Goal: Transaction & Acquisition: Purchase product/service

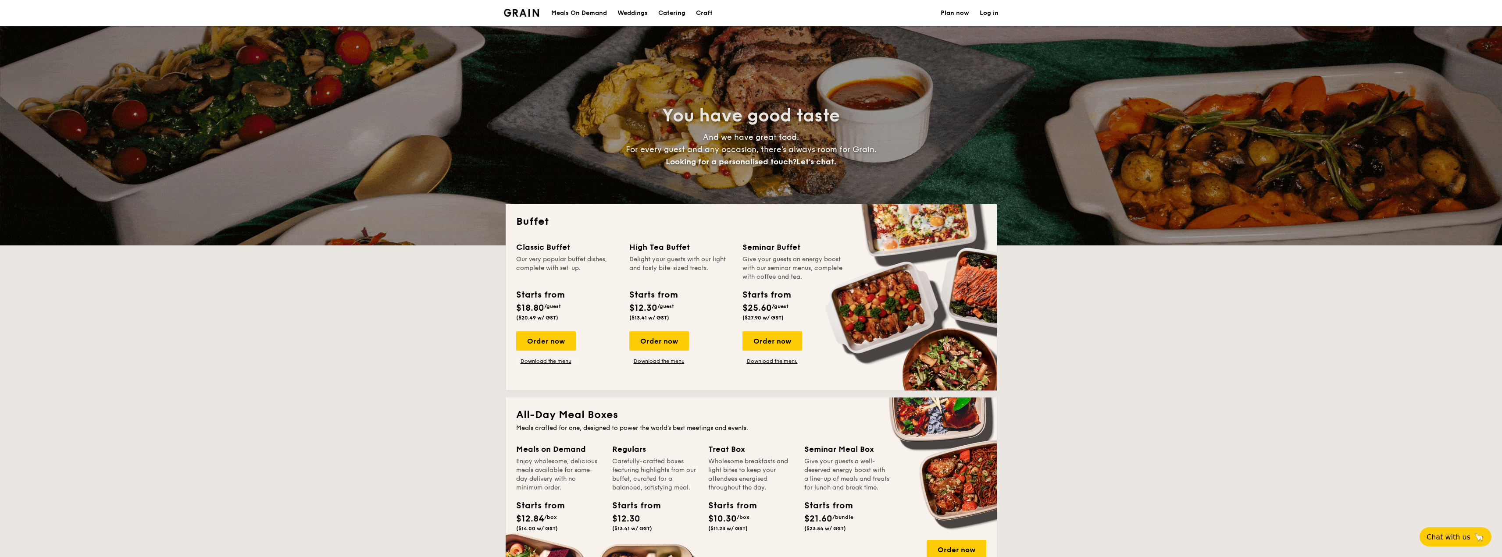
select select
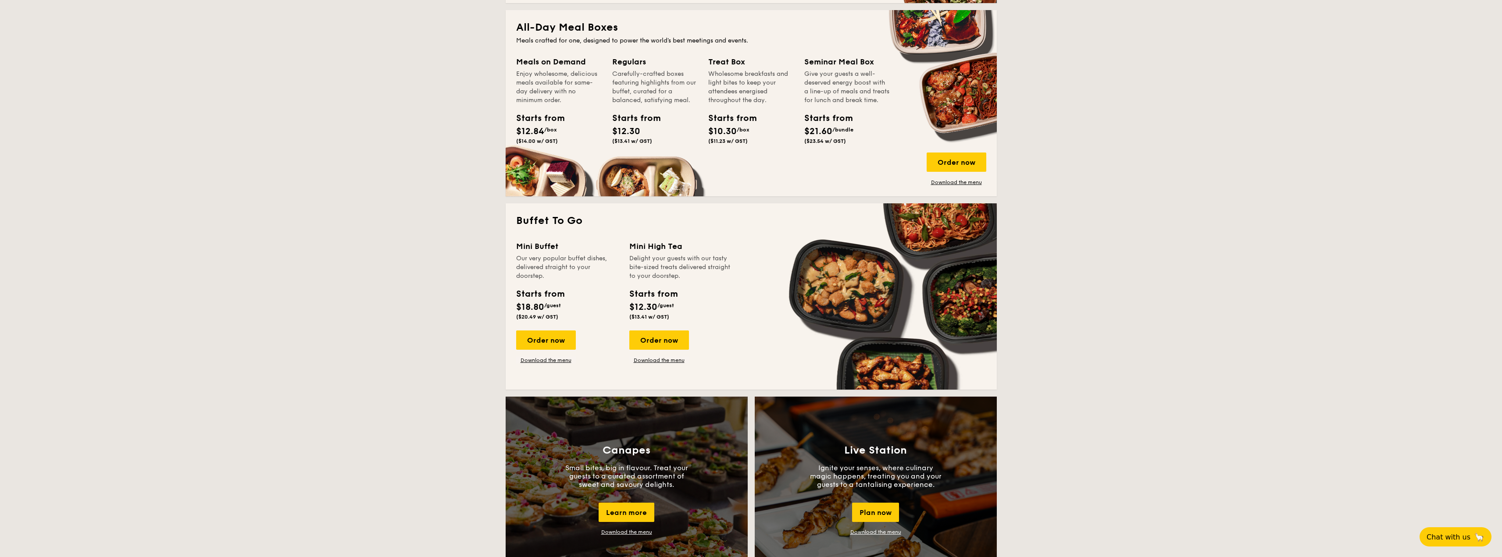
scroll to position [439, 0]
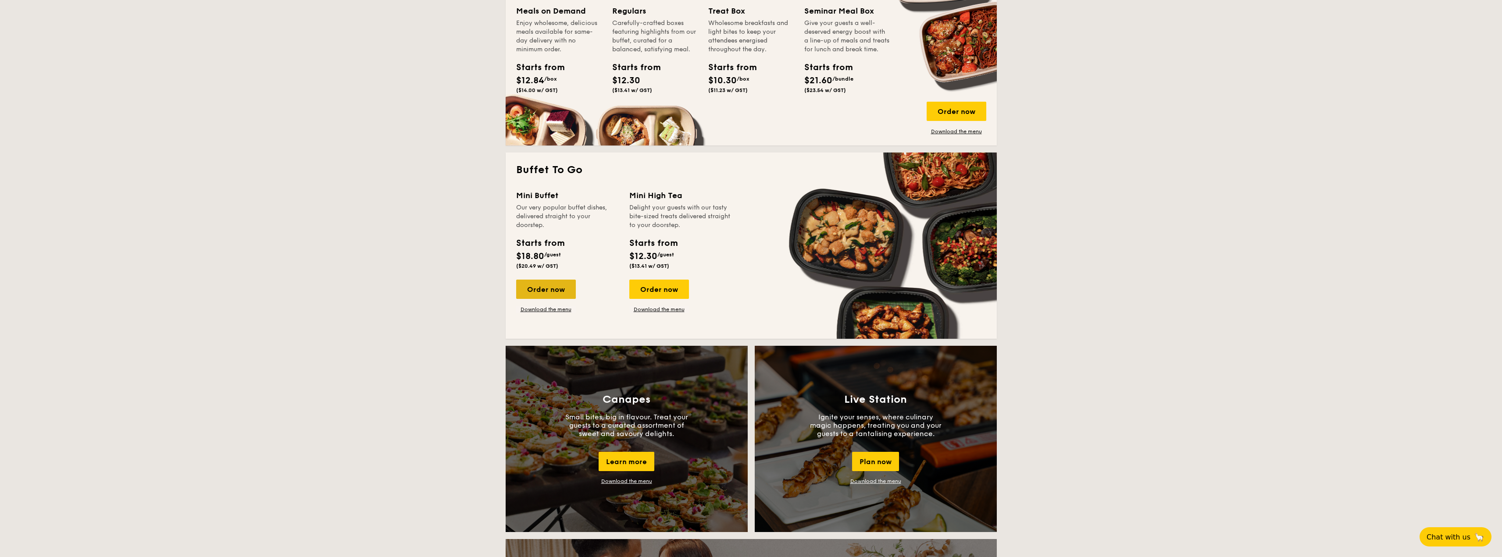
drag, startPoint x: 558, startPoint y: 291, endPoint x: 582, endPoint y: 300, distance: 24.8
click at [558, 292] on div "Order now" at bounding box center [546, 289] width 60 height 19
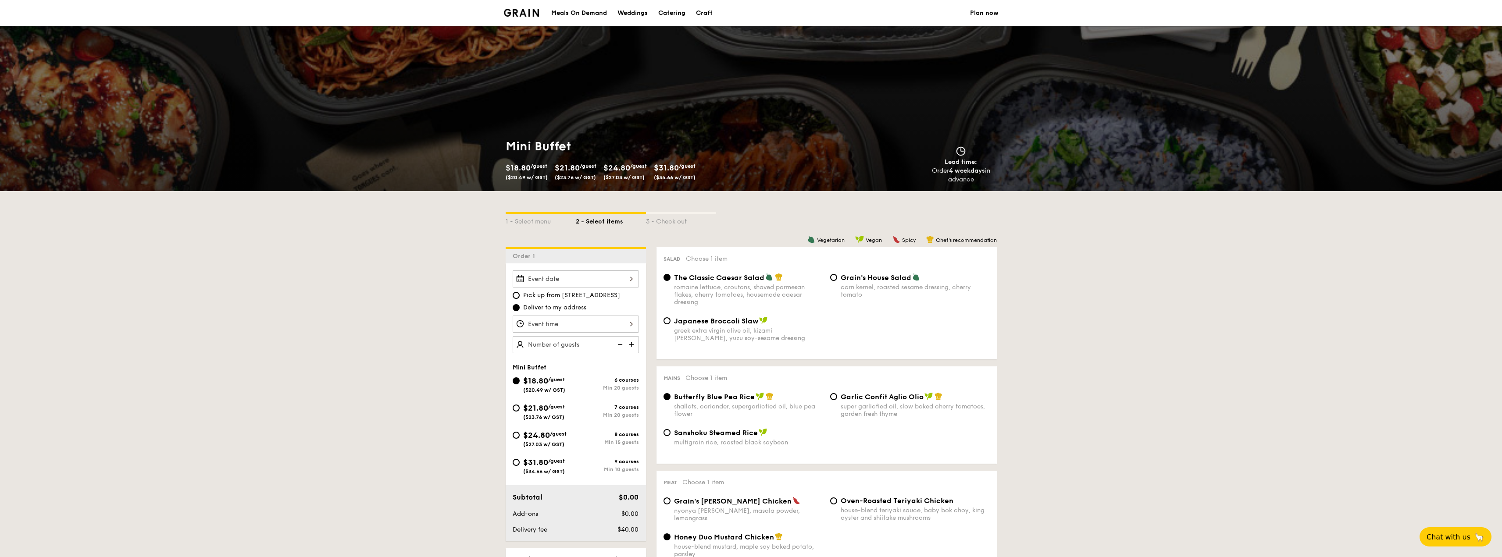
scroll to position [219, 0]
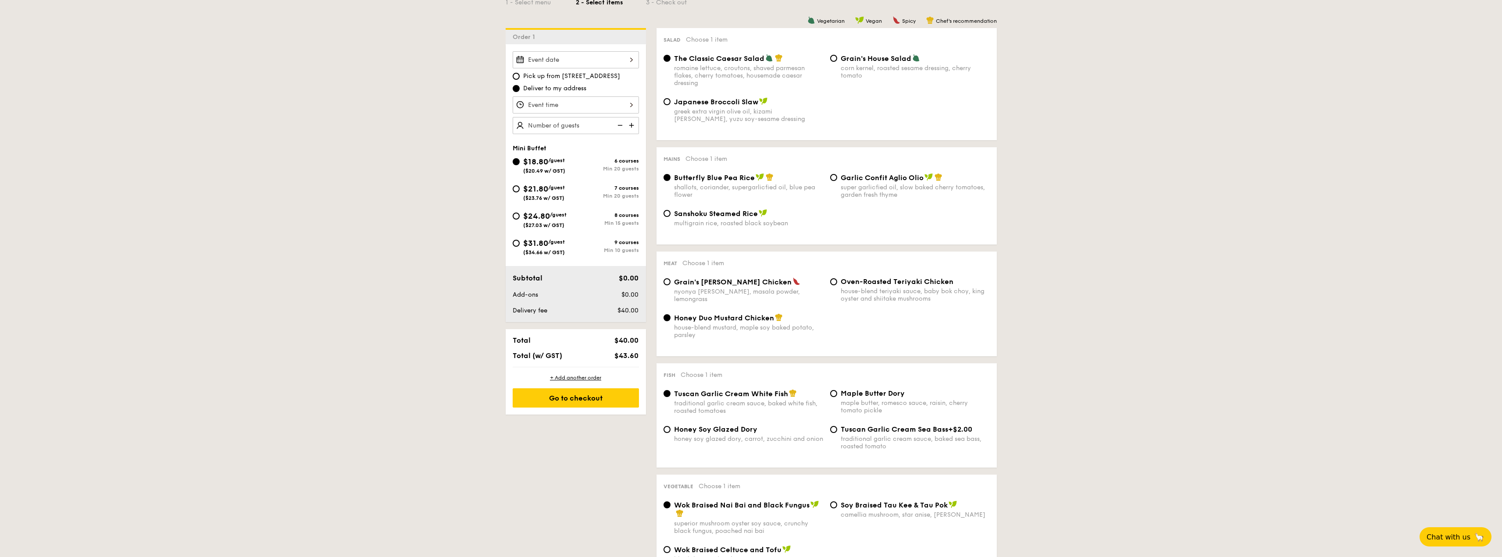
click at [541, 188] on span "$21.80" at bounding box center [535, 189] width 25 height 10
click at [520, 188] on input "$21.80 /guest ($23.76 w/ GST) 7 courses Min 20 guests" at bounding box center [516, 189] width 7 height 7
radio input "true"
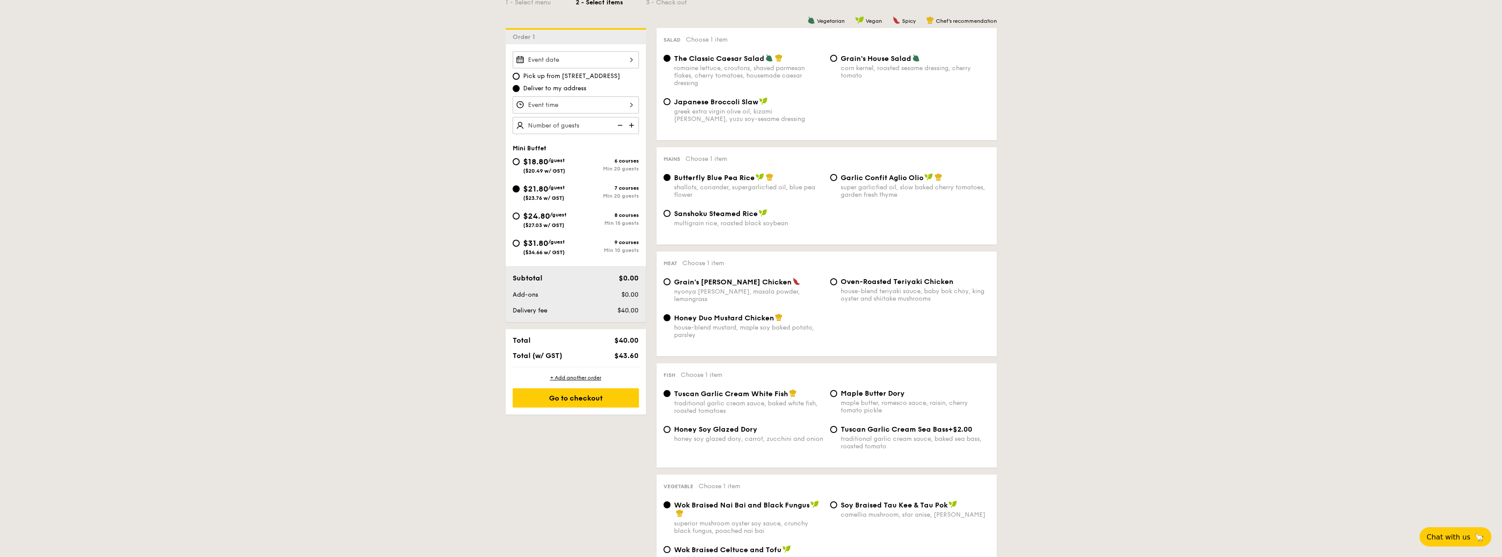
radio input "false"
radio input "true"
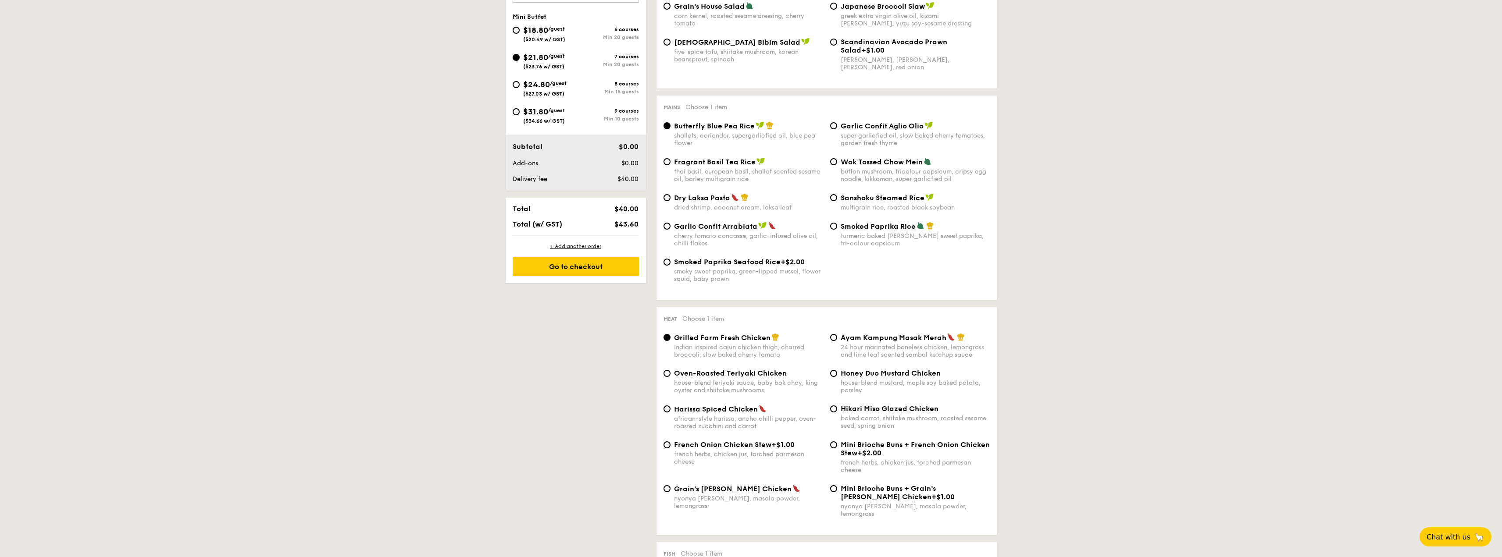
scroll to position [175, 0]
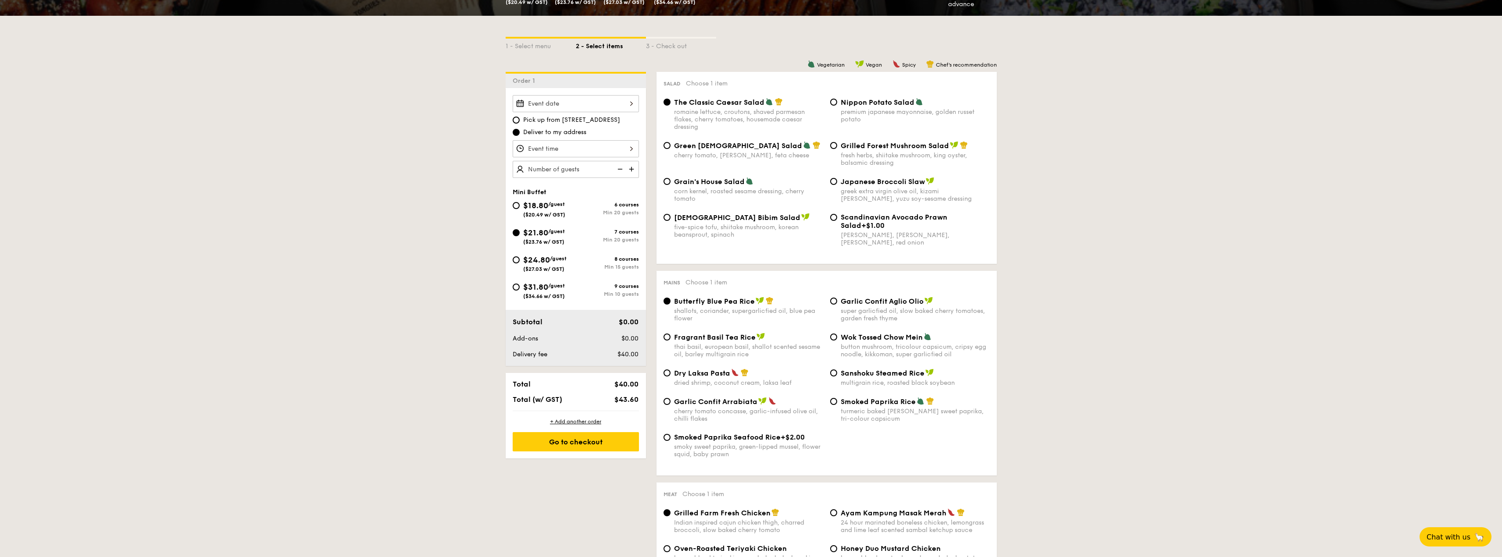
click at [566, 262] on div "$24.80 /guest ($27.03 w/ GST)" at bounding box center [544, 263] width 43 height 18
click at [520, 262] on input "$24.80 /guest ($27.03 w/ GST) 8 courses Min 15 guests" at bounding box center [516, 260] width 7 height 7
radio input "true"
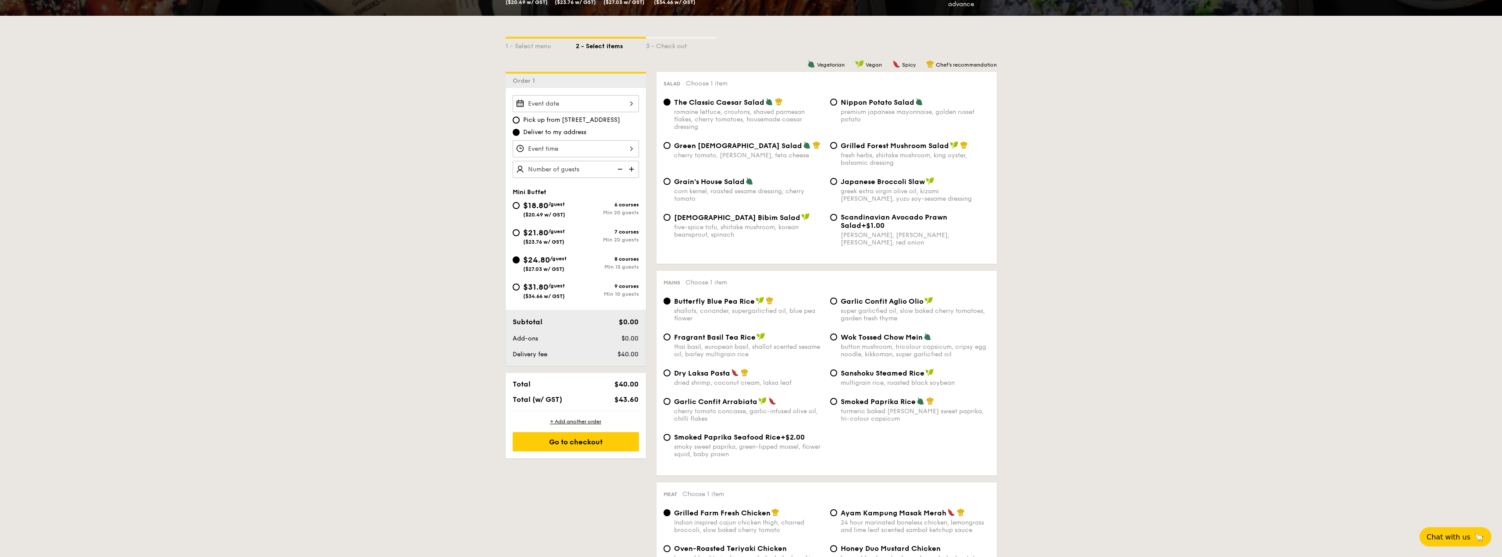
radio input "true"
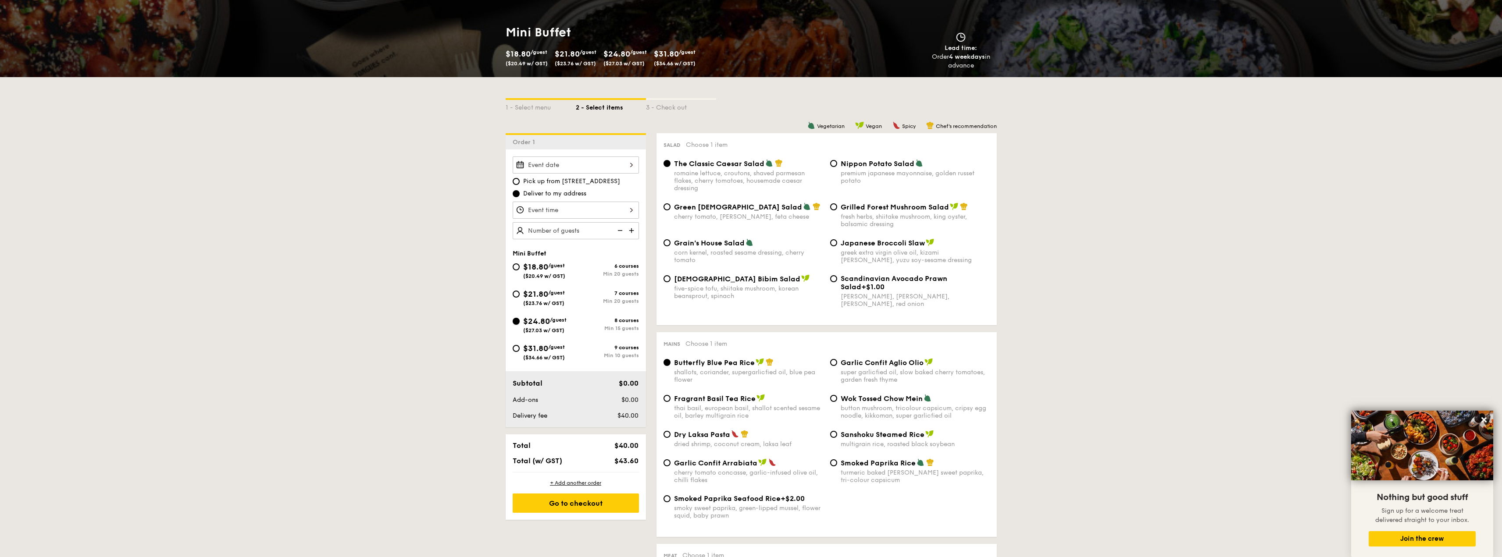
scroll to position [219, 0]
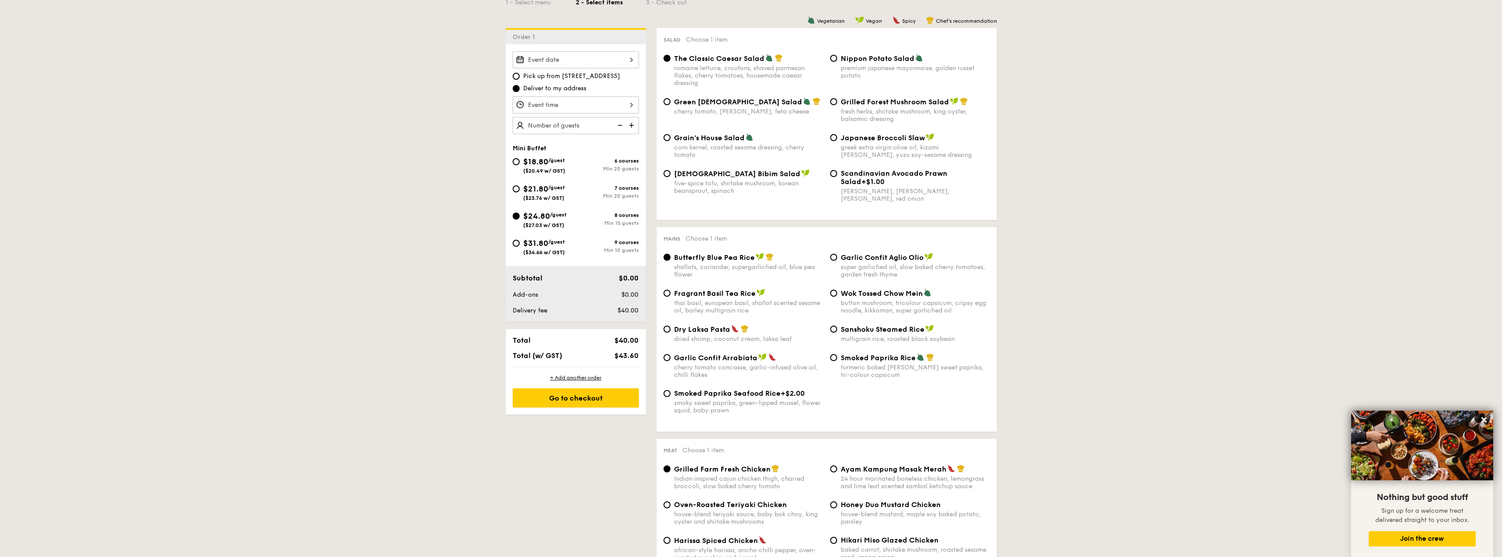
click at [546, 186] on span "$21.80" at bounding box center [535, 189] width 25 height 10
click at [520, 186] on input "$21.80 /guest ($23.76 w/ GST) 7 courses Min 20 guests" at bounding box center [516, 189] width 7 height 7
radio input "true"
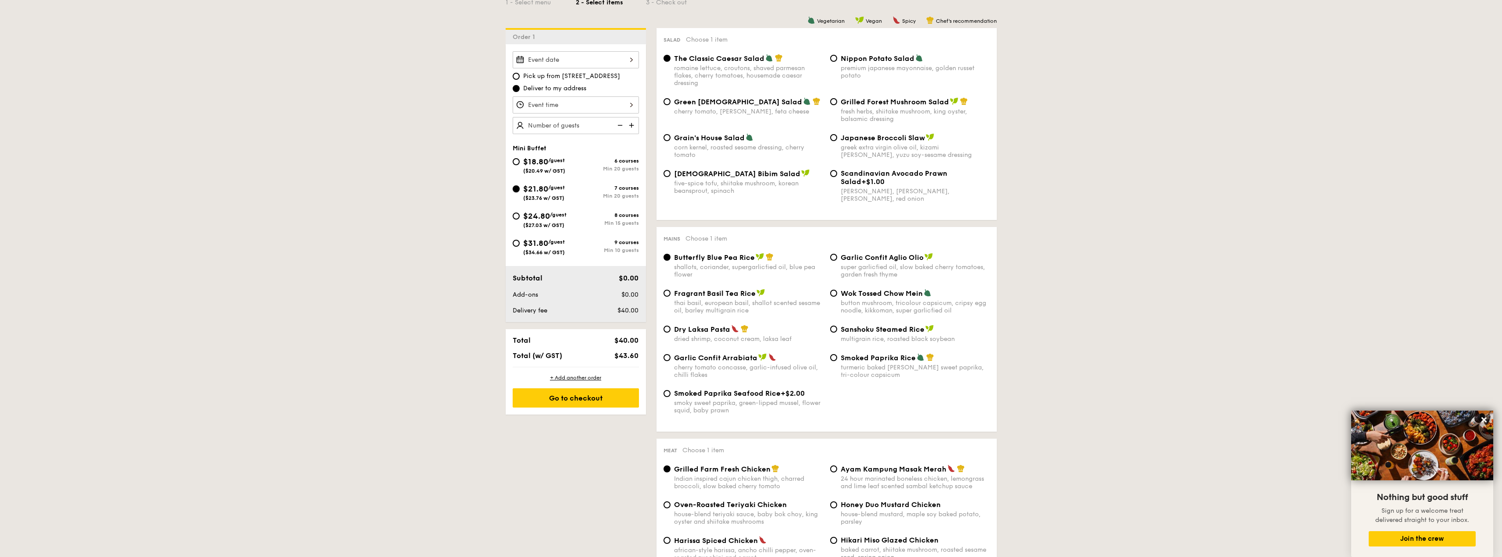
radio input "true"
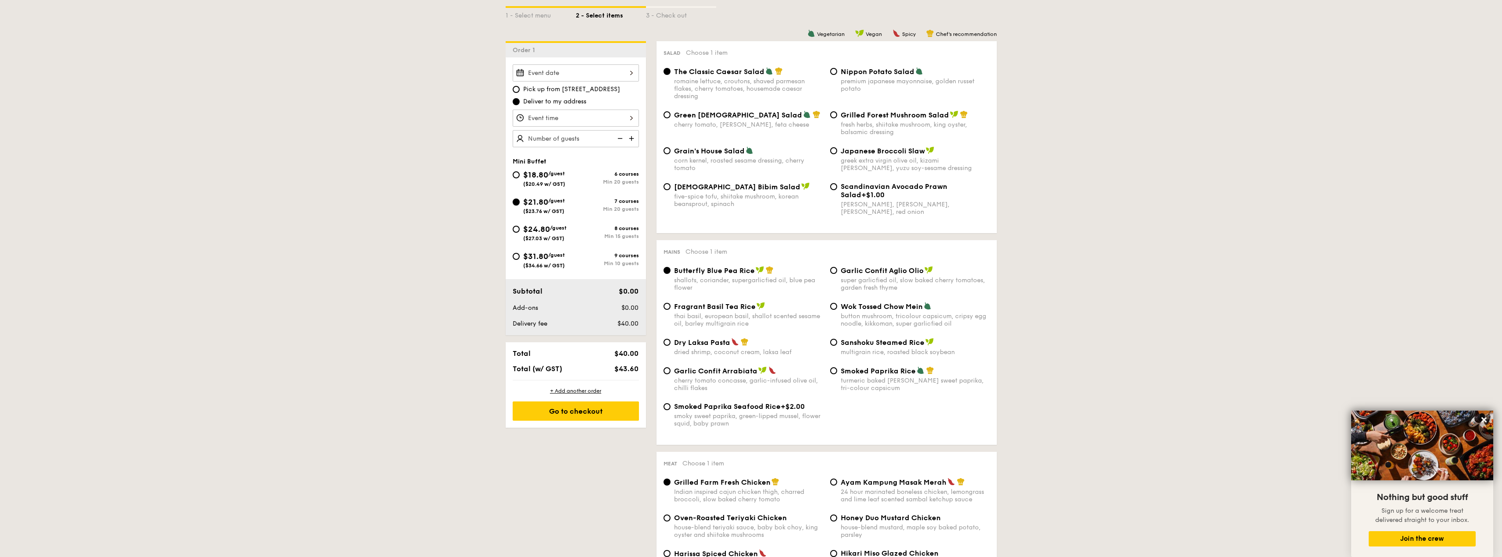
scroll to position [132, 0]
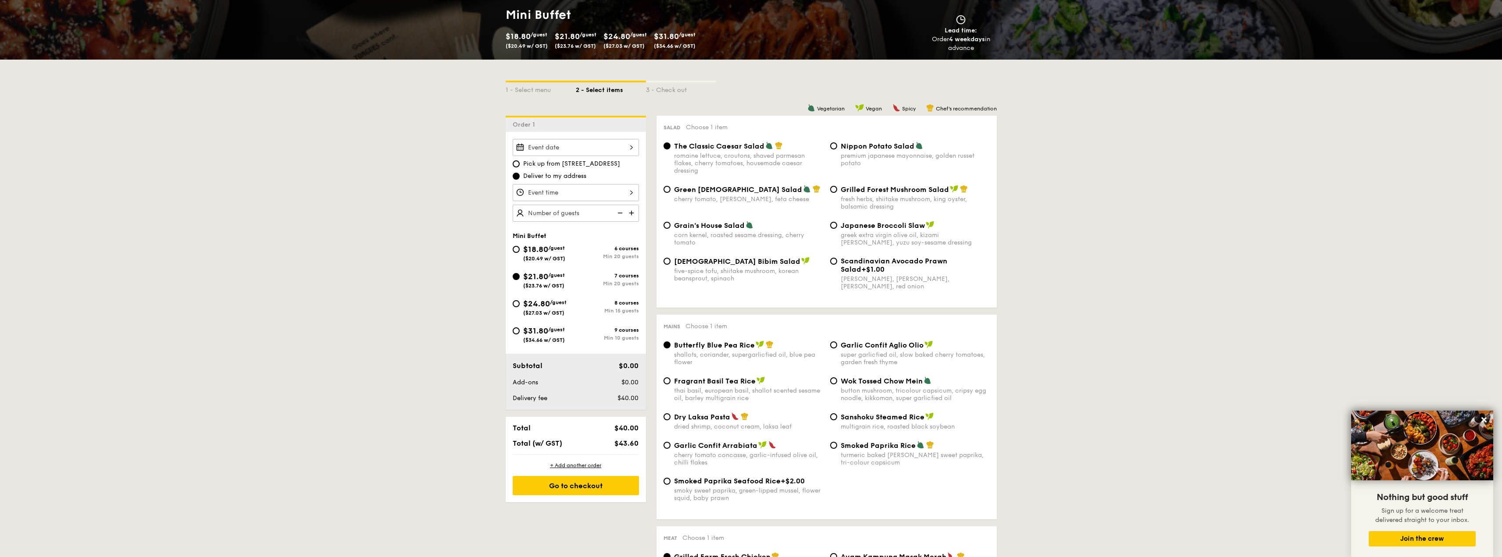
click at [511, 305] on div "$24.80 /guest ($27.03 w/ GST) 8 courses Min 15 guests" at bounding box center [575, 310] width 133 height 24
click at [528, 305] on span "$24.80" at bounding box center [536, 304] width 27 height 10
click at [520, 305] on input "$24.80 /guest ($27.03 w/ GST) 8 courses Min 15 guests" at bounding box center [516, 303] width 7 height 7
radio input "true"
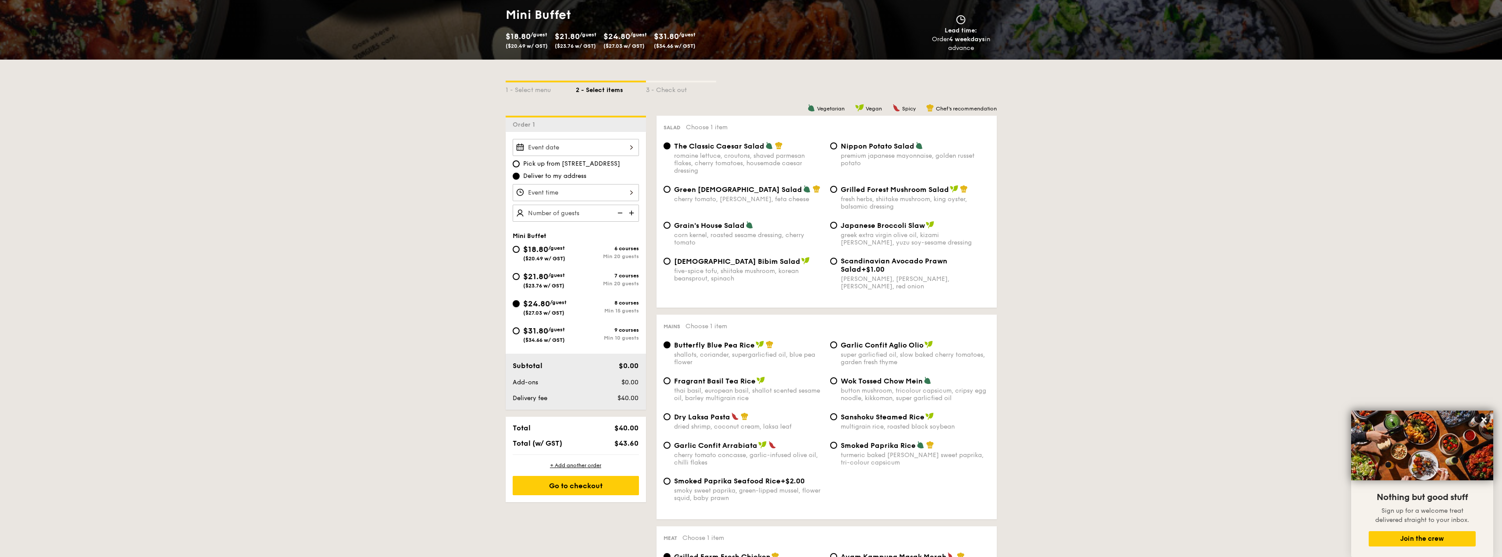
radio input "true"
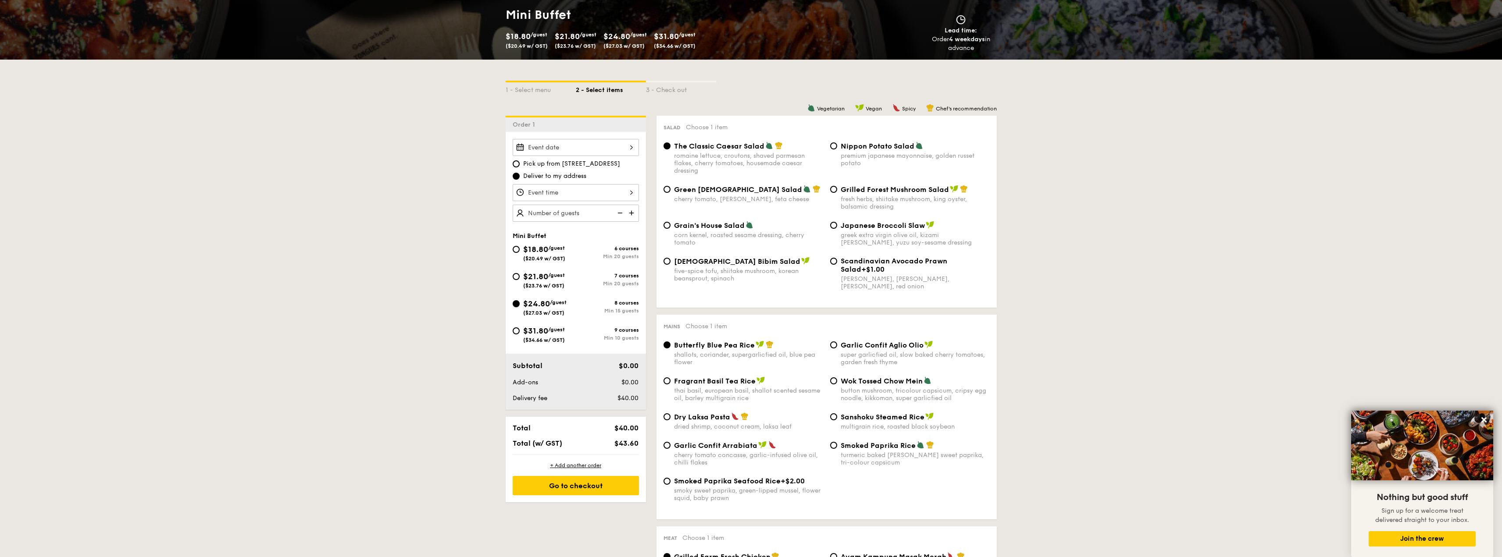
radio input "true"
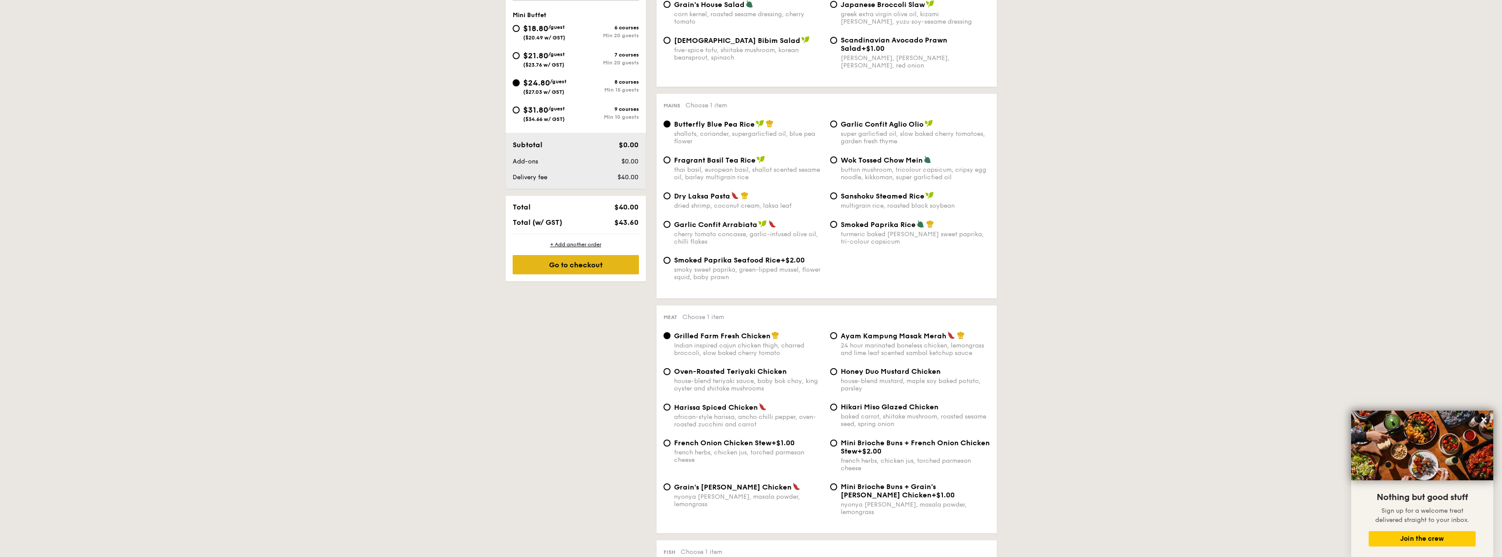
scroll to position [351, 0]
click at [534, 61] on span "$21.80" at bounding box center [535, 58] width 25 height 10
click at [520, 61] on input "$21.80 /guest ($23.76 w/ GST) 7 courses Min 20 guests" at bounding box center [516, 57] width 7 height 7
radio input "true"
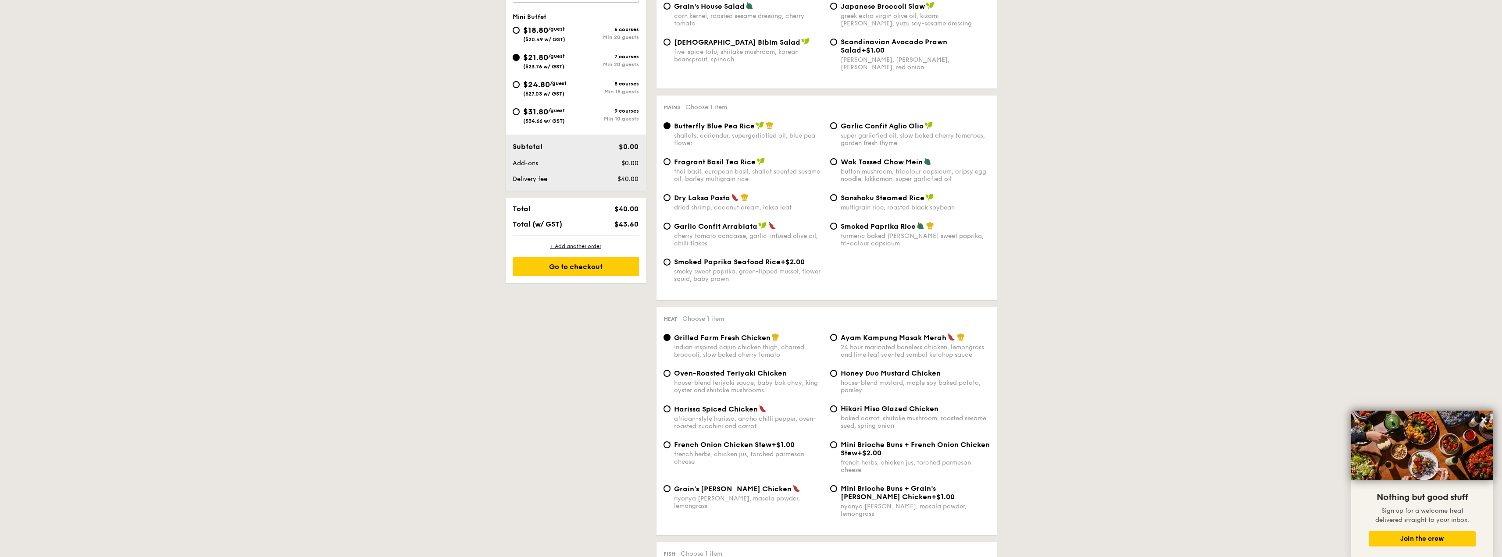
radio input "true"
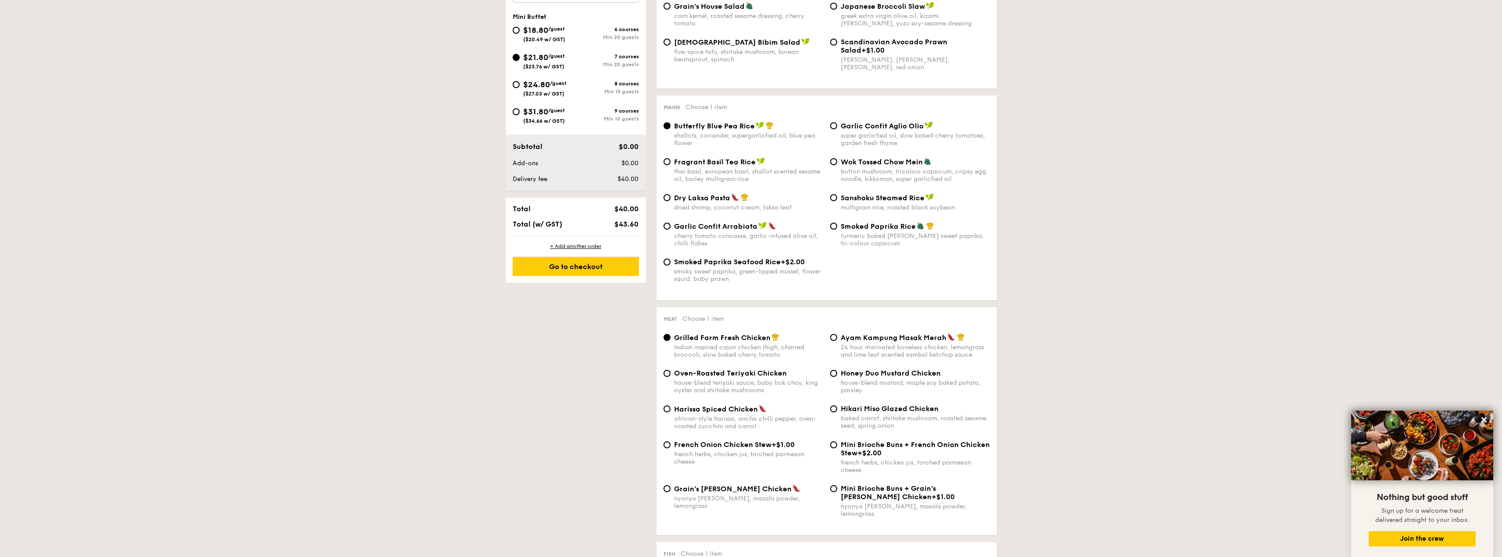
radio input "true"
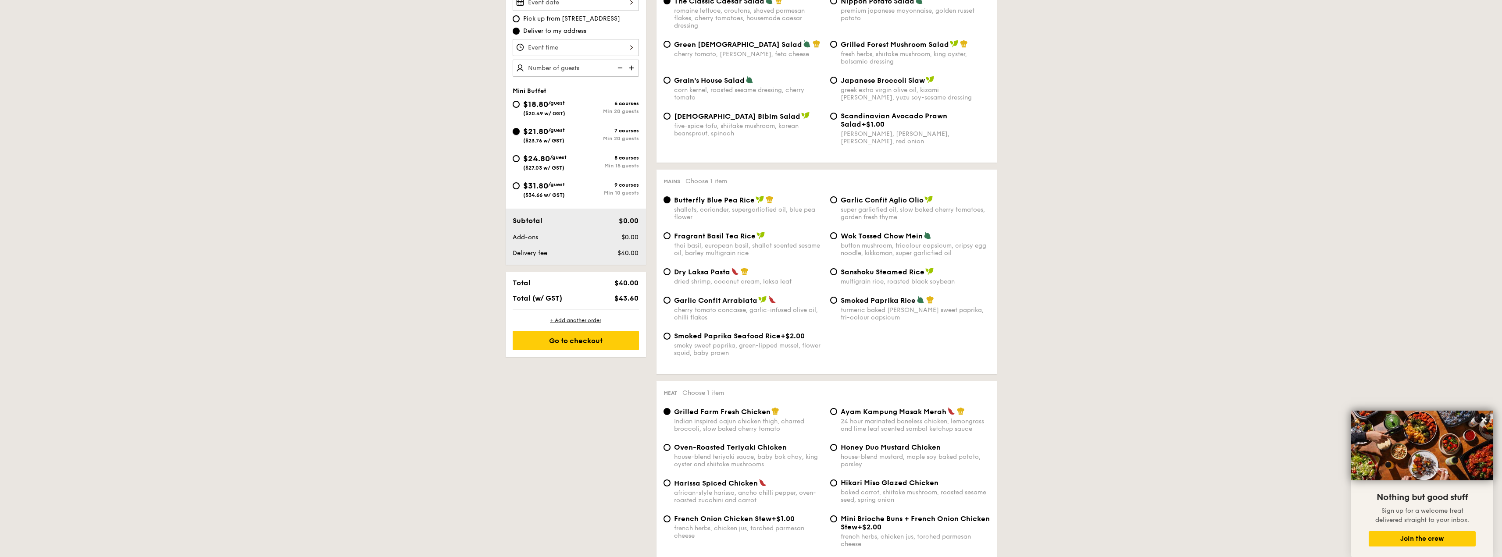
scroll to position [219, 0]
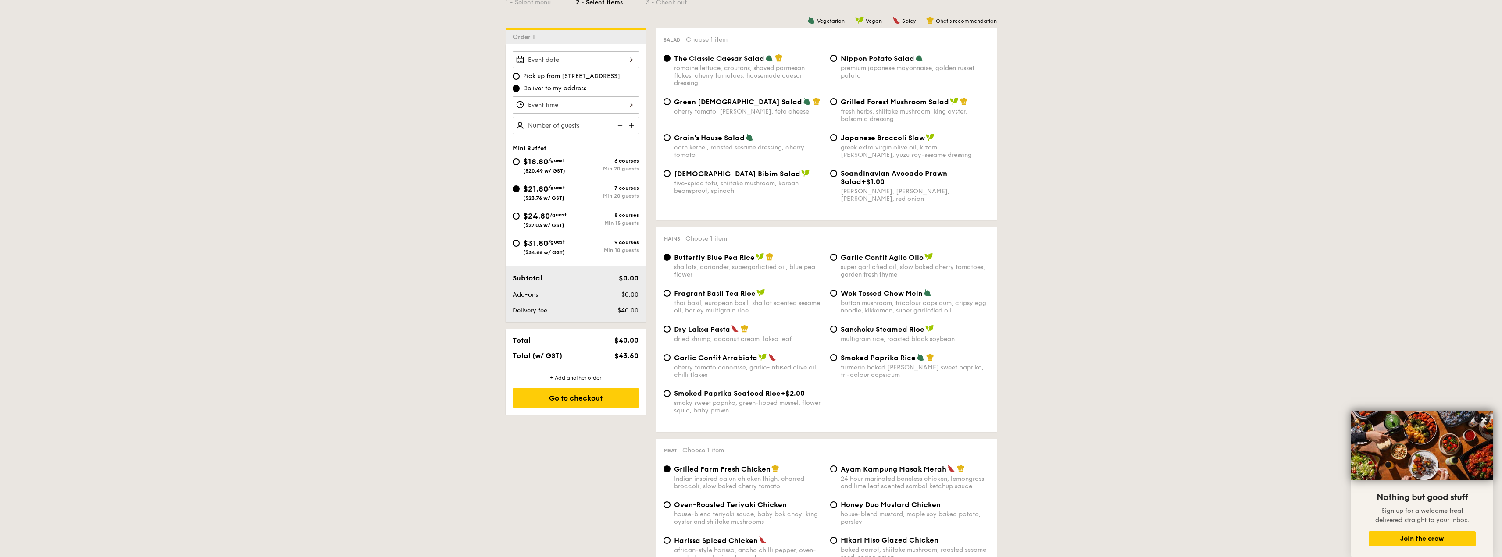
click at [632, 127] on img at bounding box center [632, 125] width 13 height 17
click at [621, 125] on img at bounding box center [619, 125] width 13 height 17
type input "20 guests"
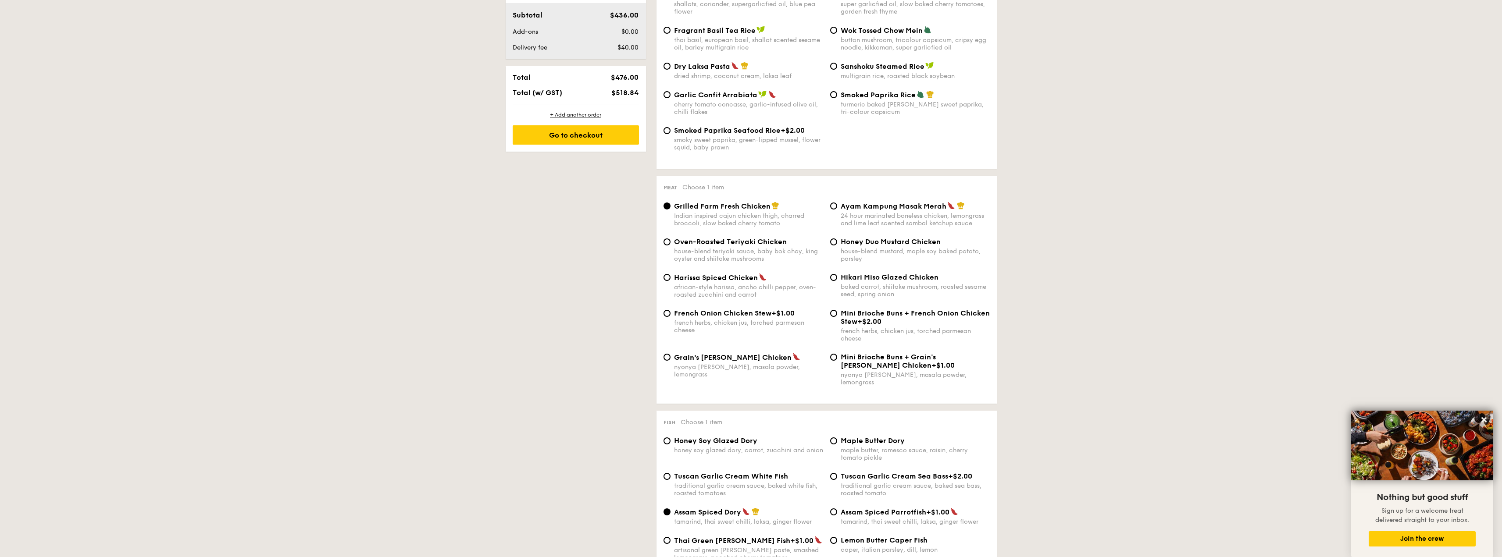
scroll to position [526, 0]
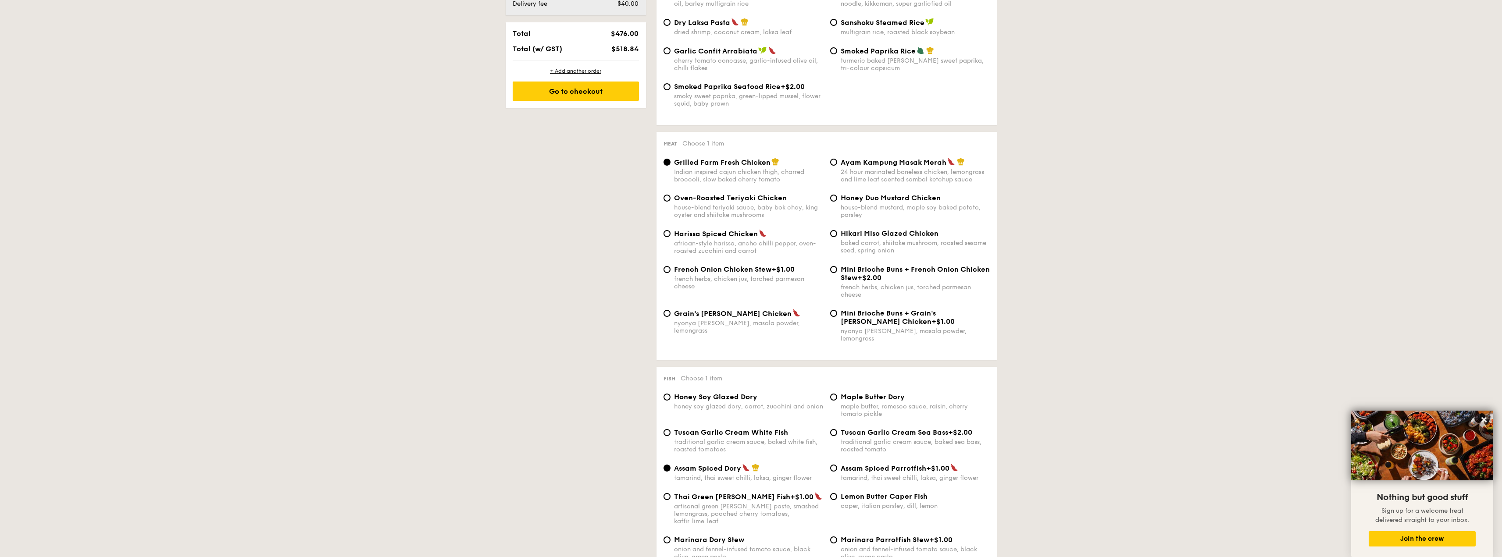
click at [938, 166] on span "Ayam Kampung Masak Merah" at bounding box center [894, 162] width 106 height 8
click at [837, 166] on input "Ayam Kampung Masak Merah 24 hour marinated boneless chicken, lemongrass and lim…" at bounding box center [833, 162] width 7 height 7
radio input "true"
click at [747, 164] on span "Grilled Farm Fresh Chicken" at bounding box center [722, 162] width 96 height 8
click at [671, 164] on input "Grilled Farm Fresh Chicken Indian inspired cajun chicken thigh, charred broccol…" at bounding box center [667, 162] width 7 height 7
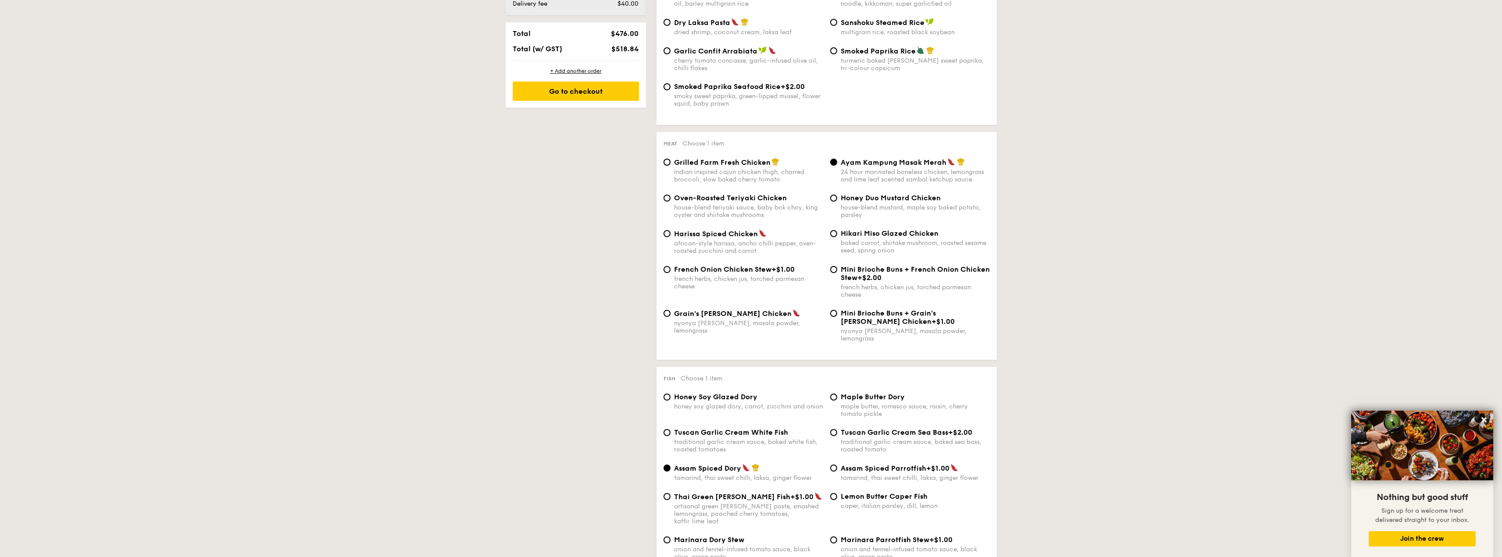
radio input "true"
click at [886, 165] on span "Ayam Kampung Masak Merah" at bounding box center [894, 162] width 106 height 8
click at [837, 165] on input "Ayam Kampung Masak Merah 24 hour marinated boneless chicken, lemongrass and lim…" at bounding box center [833, 162] width 7 height 7
radio input "true"
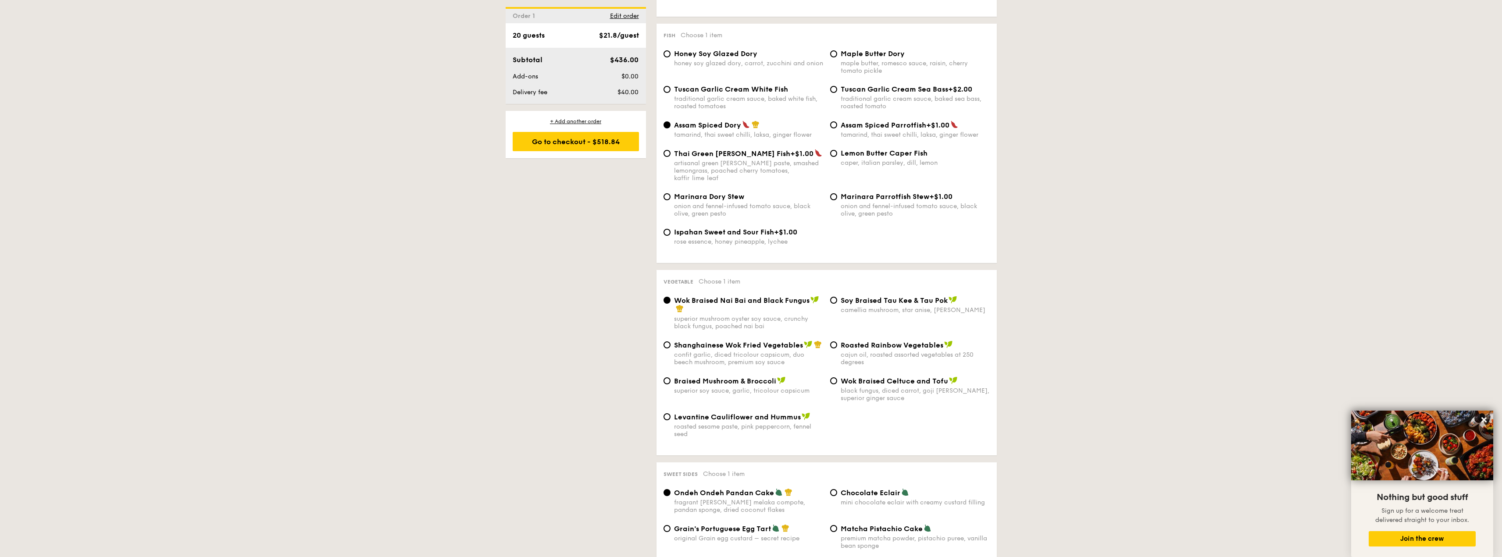
scroll to position [921, 0]
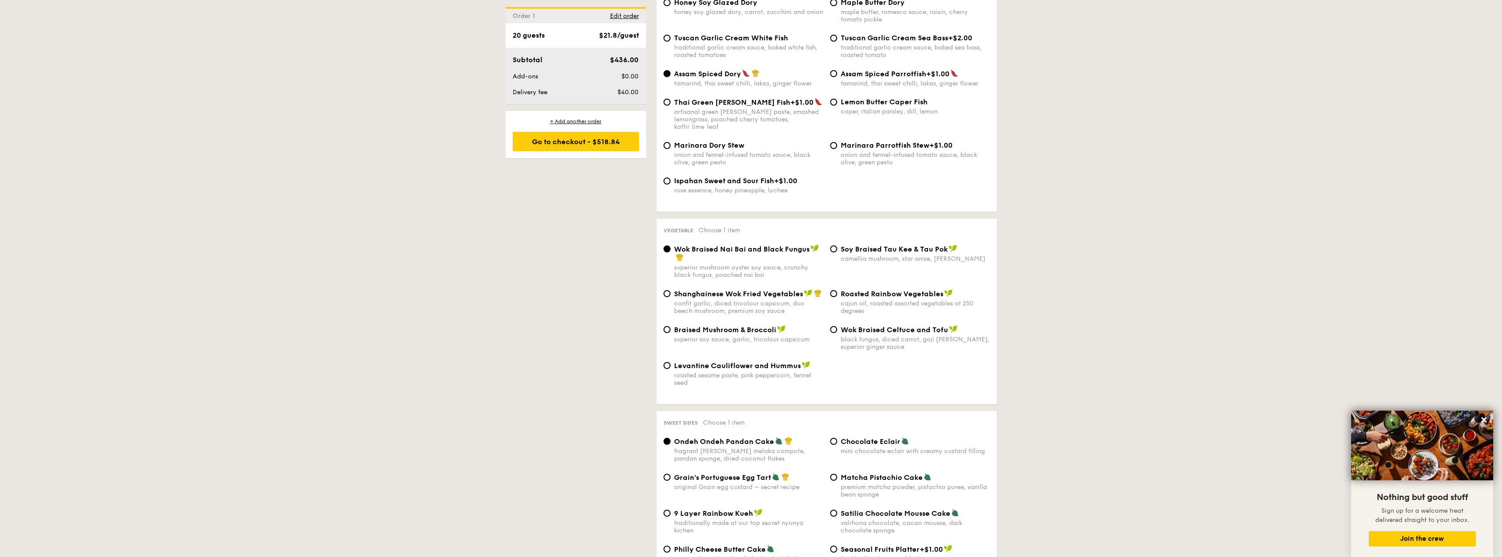
click at [769, 290] on span "Shanghainese Wok Fried Vegetables" at bounding box center [738, 294] width 129 height 8
click at [671, 290] on input "Shanghainese Wok Fried Vegetables confit garlic, diced tricolour capsicum, duo …" at bounding box center [667, 293] width 7 height 7
radio input "true"
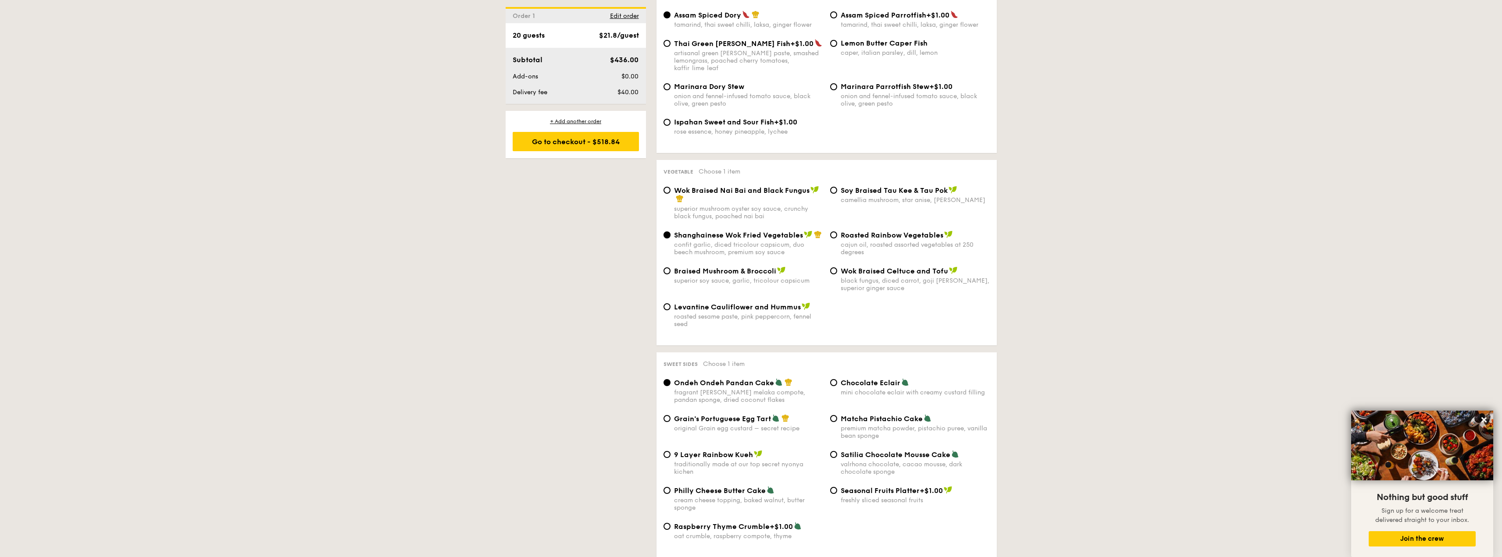
scroll to position [1096, 0]
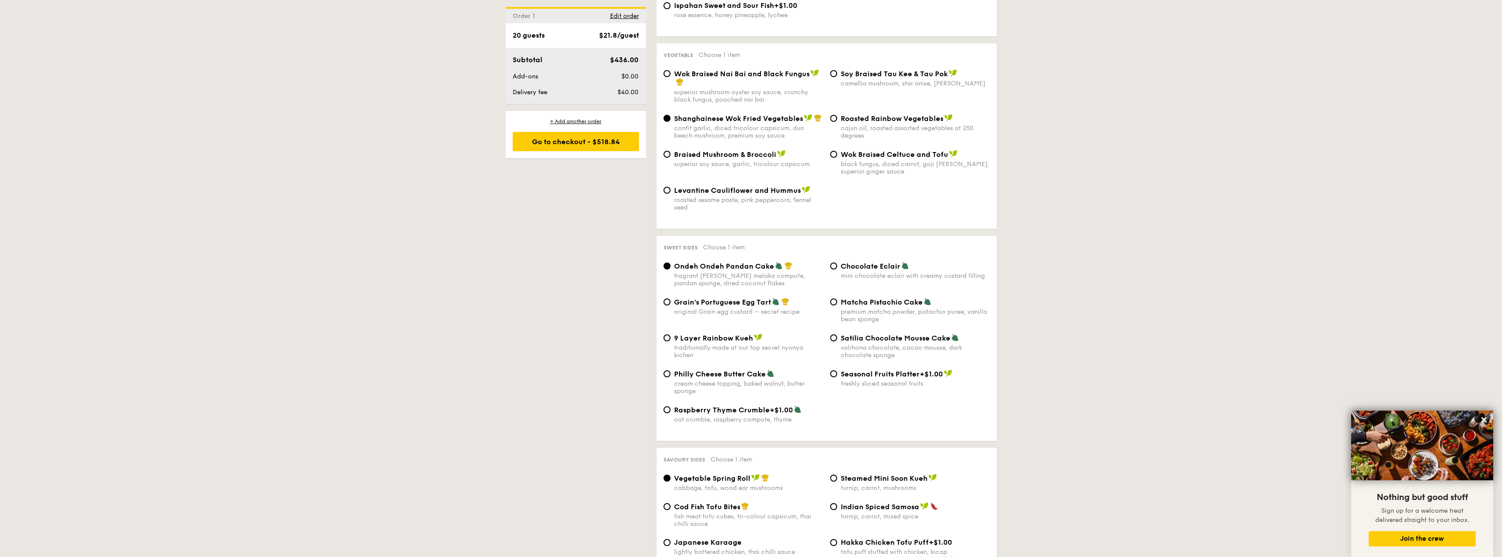
click at [750, 298] on span "Grain's Portuguese Egg Tart" at bounding box center [722, 302] width 97 height 8
click at [671, 299] on input "Grain's Portuguese Egg Tart original Grain egg custard – secret recipe" at bounding box center [667, 302] width 7 height 7
radio input "true"
click at [745, 262] on span "Ondeh Ondeh Pandan Cake" at bounding box center [724, 266] width 100 height 8
click at [671, 263] on input "Ondeh Ondeh Pandan Cake fragrant gula melaka compote, pandan sponge, dried coco…" at bounding box center [667, 266] width 7 height 7
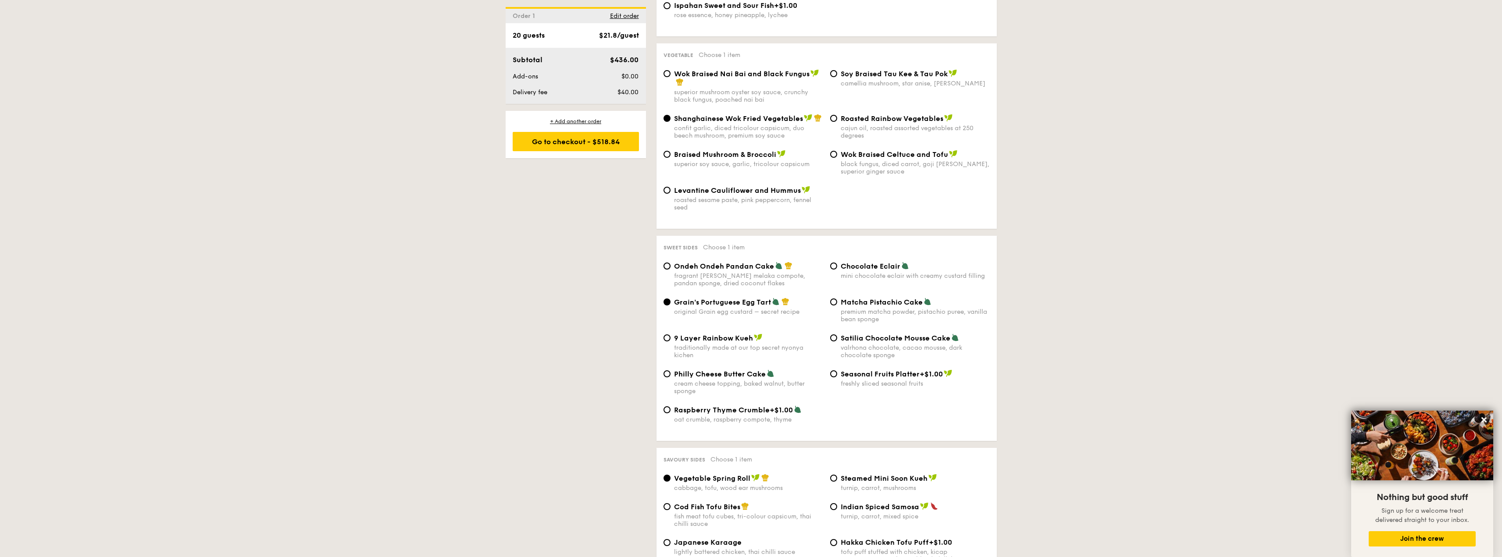
radio input "true"
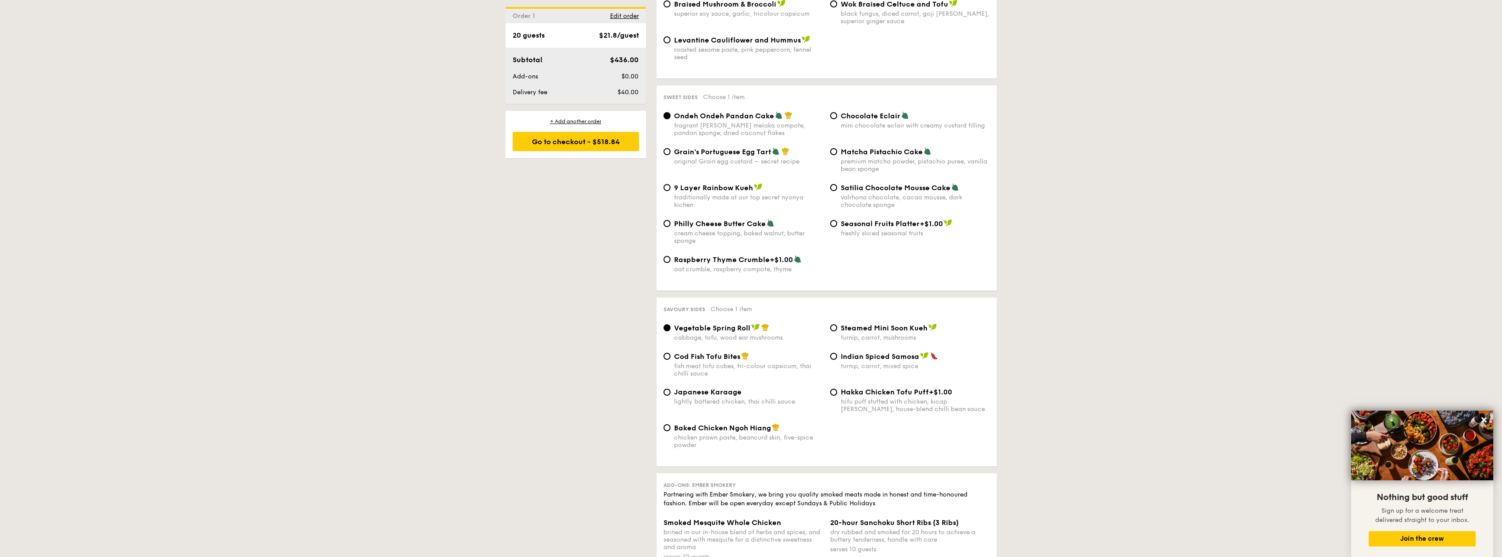
scroll to position [1360, 0]
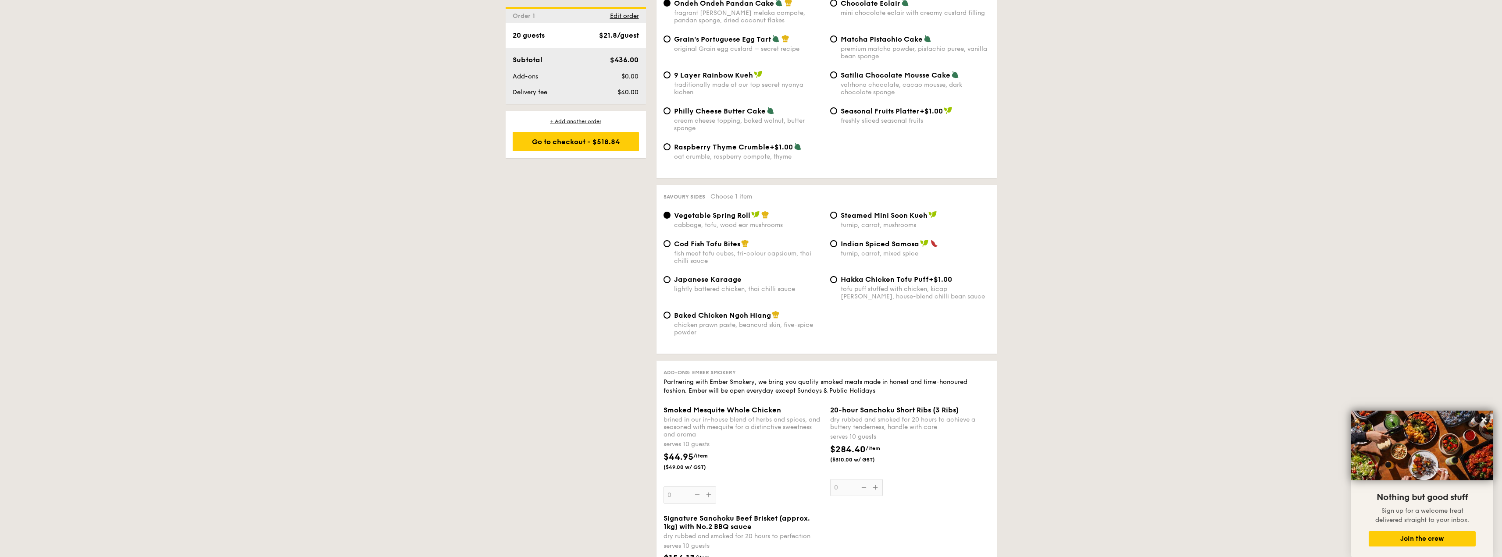
click at [726, 240] on span "Cod Fish Tofu Bites" at bounding box center [707, 244] width 66 height 8
click at [671, 240] on input "Cod Fish Tofu Bites fish meat tofu cubes, tri-colour capsicum, thai chilli sauce" at bounding box center [667, 243] width 7 height 7
radio input "true"
click at [747, 211] on span "Vegetable Spring Roll" at bounding box center [712, 215] width 76 height 8
click at [671, 212] on input "Vegetable Spring Roll cabbage, tofu, wood ear mushrooms" at bounding box center [667, 215] width 7 height 7
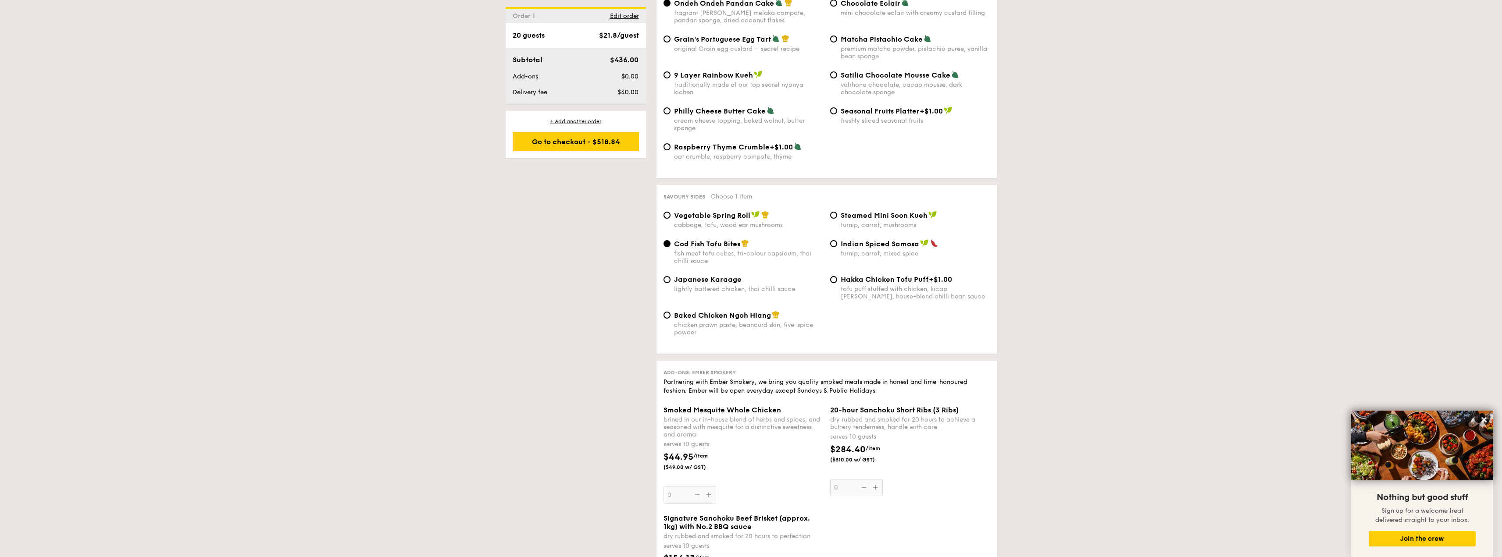
radio input "true"
click at [912, 211] on div "Steamed Mini Soon Kueh turnip, carrot, mushrooms" at bounding box center [915, 220] width 149 height 18
click at [837, 212] on input "Steamed Mini Soon Kueh turnip, carrot, mushrooms" at bounding box center [833, 215] width 7 height 7
radio input "true"
click at [718, 240] on span "Cod Fish Tofu Bites" at bounding box center [707, 244] width 66 height 8
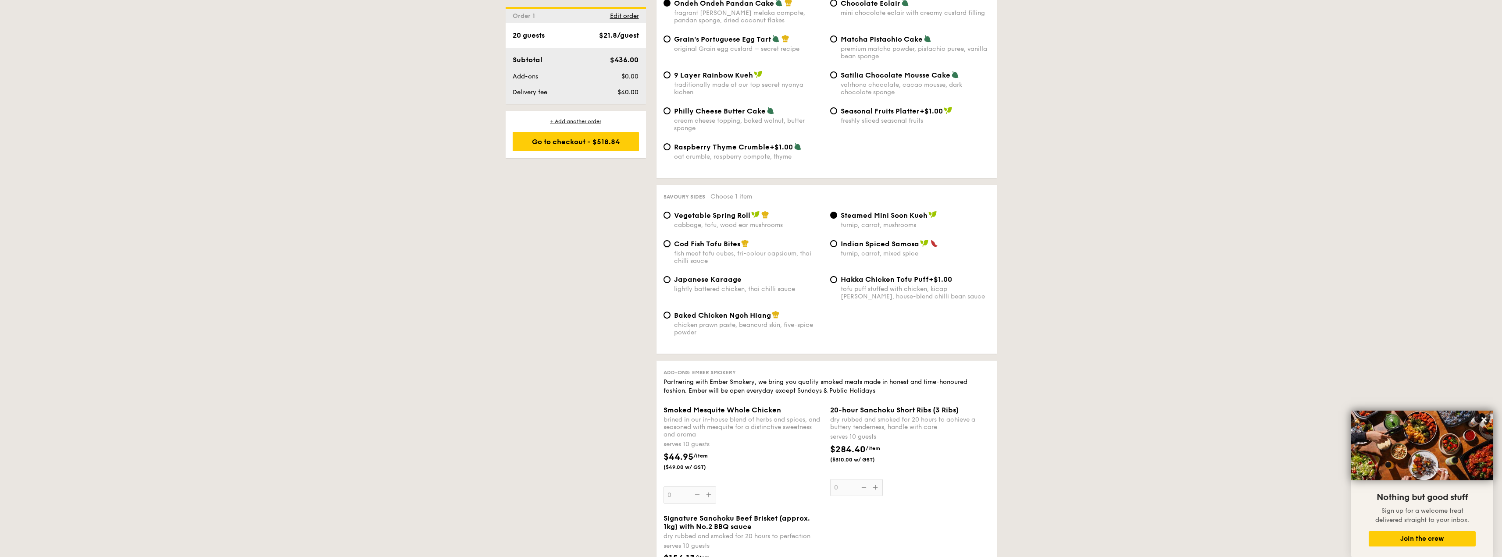
click at [671, 240] on input "Cod Fish Tofu Bites fish meat tofu cubes, tri-colour capsicum, thai chilli sauce" at bounding box center [667, 243] width 7 height 7
radio input "true"
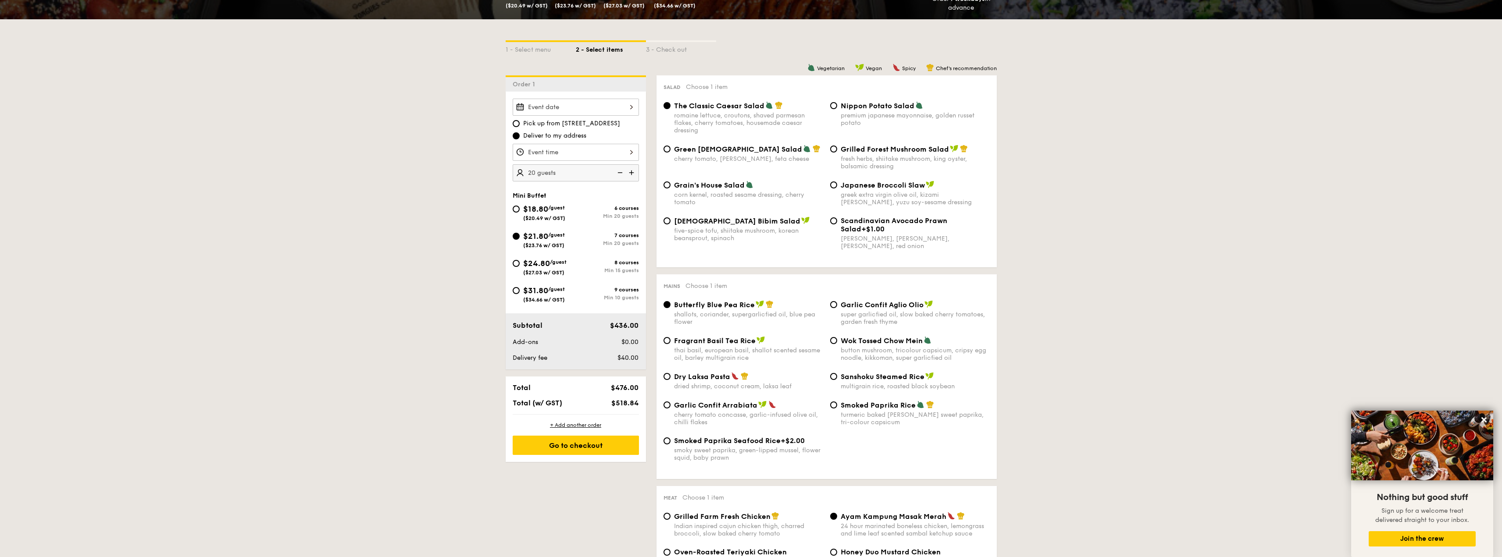
scroll to position [175, 0]
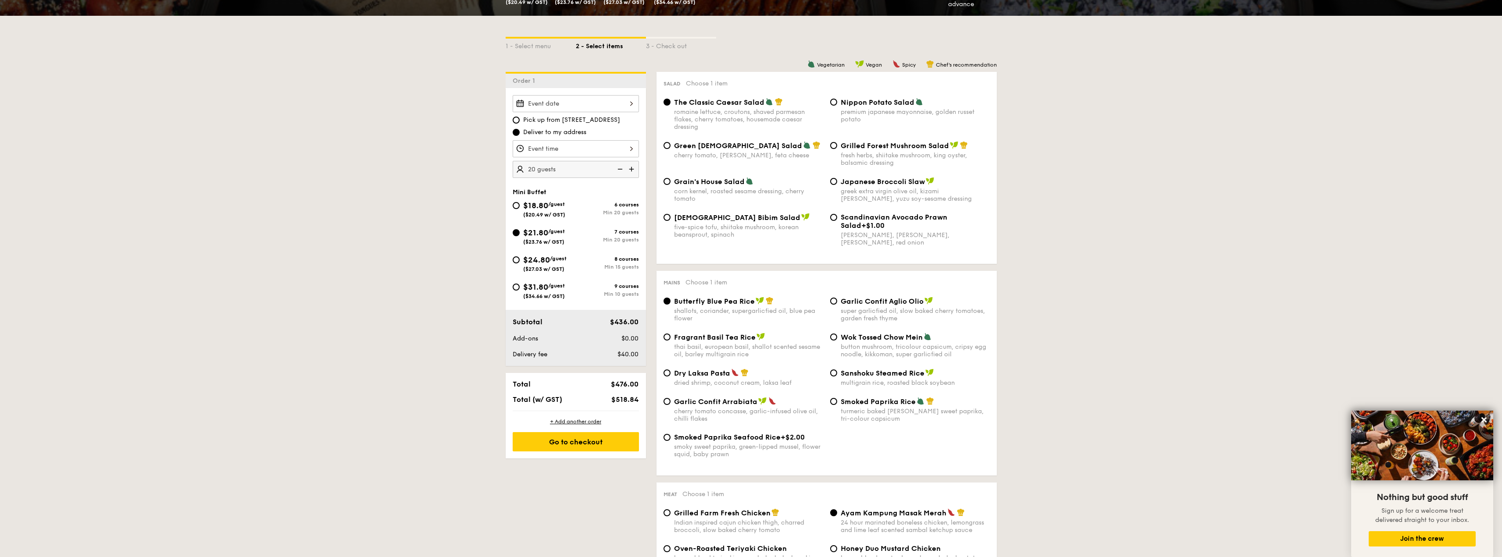
click at [550, 265] on div "$24.80 /guest ($27.03 w/ GST)" at bounding box center [544, 263] width 43 height 18
click at [520, 264] on input "$24.80 /guest ($27.03 w/ GST) 8 courses Min 15 guests" at bounding box center [516, 260] width 7 height 7
radio input "true"
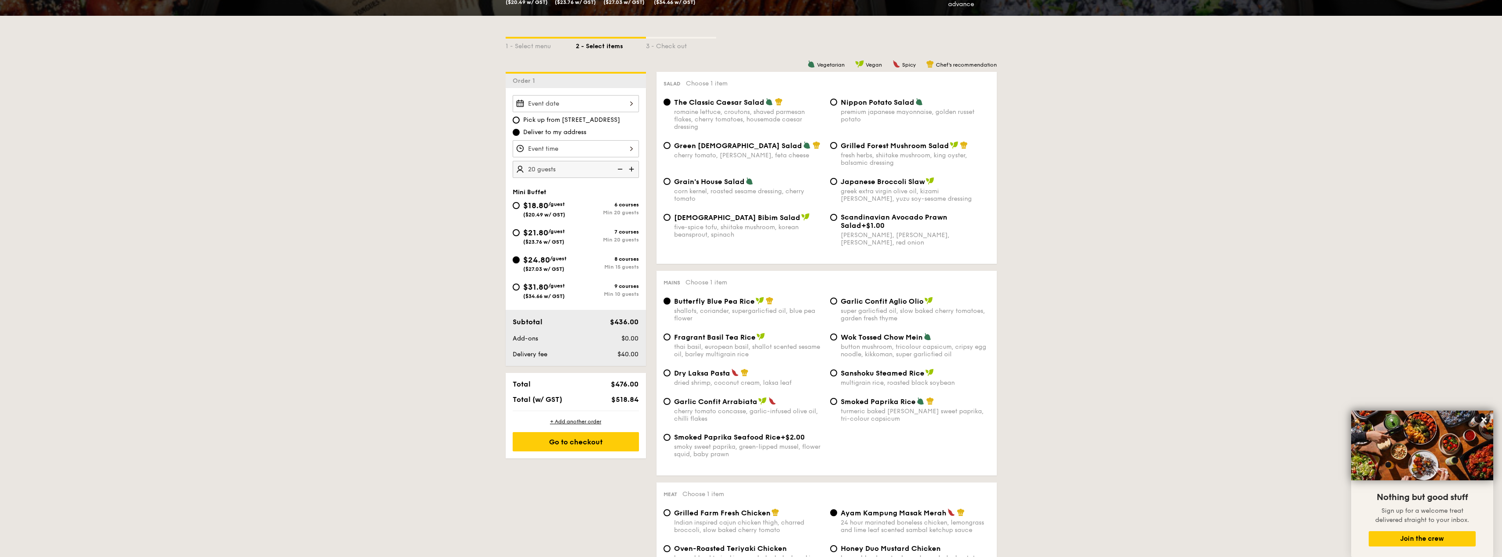
radio input "true"
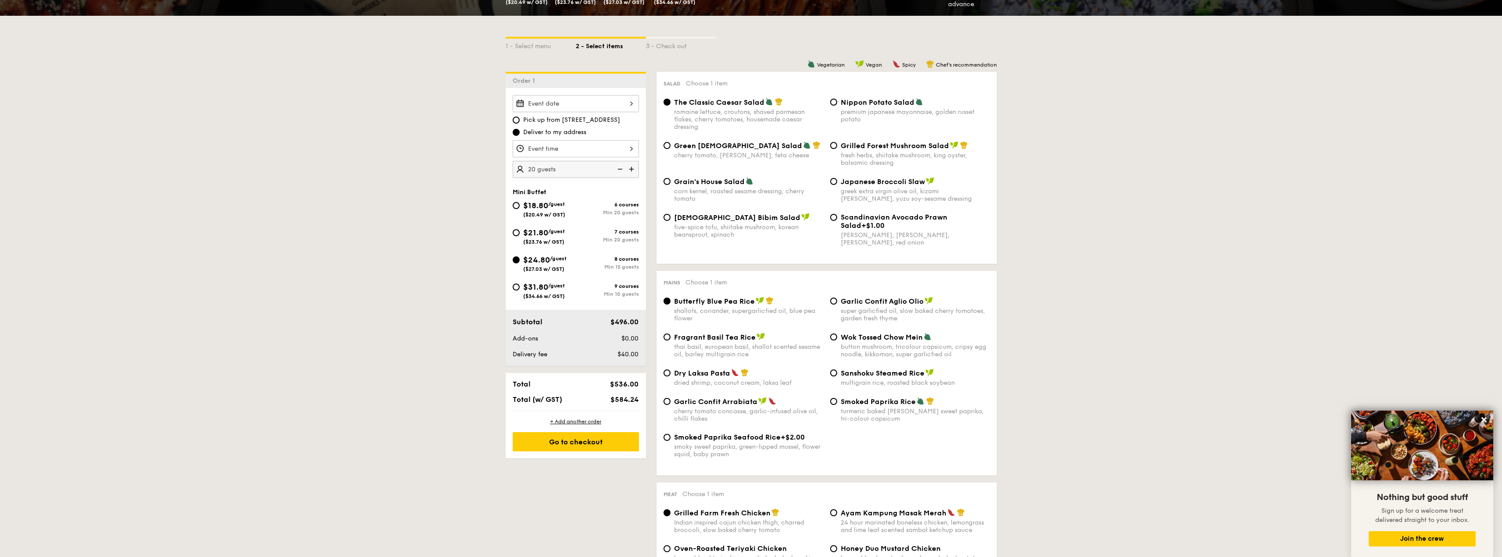
click at [548, 232] on span "$21.80" at bounding box center [535, 233] width 25 height 10
click at [520, 232] on input "$21.80 /guest ($23.76 w/ GST) 7 courses Min 20 guests" at bounding box center [516, 232] width 7 height 7
radio input "true"
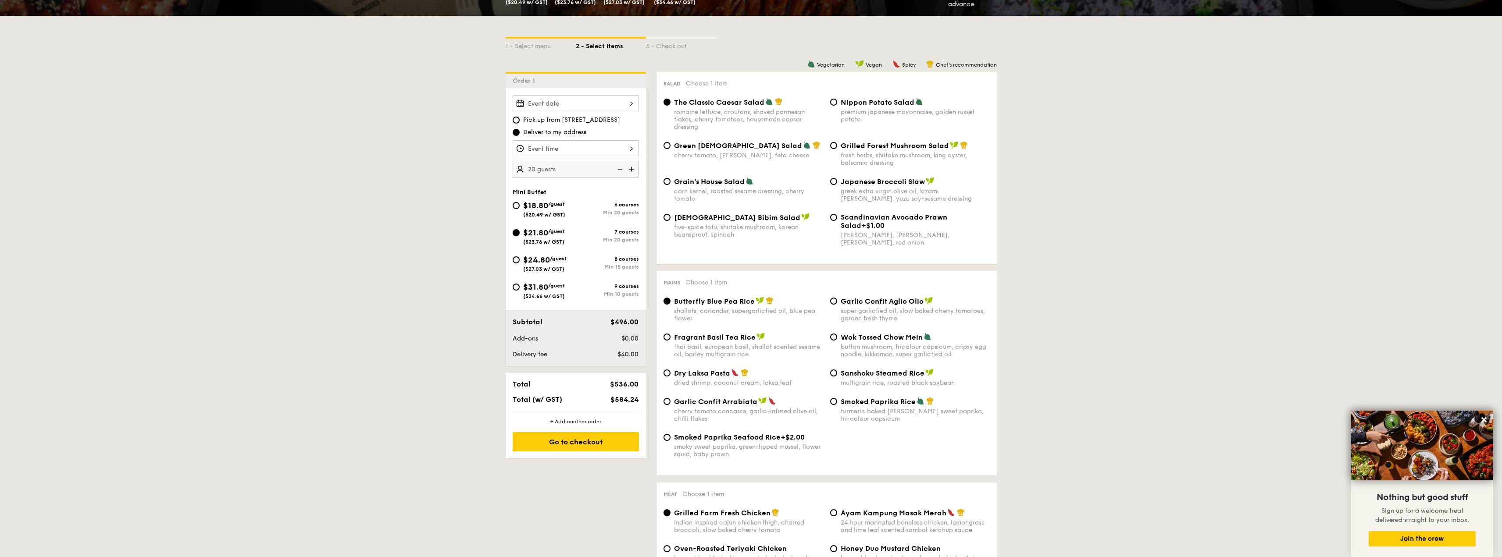
radio input "true"
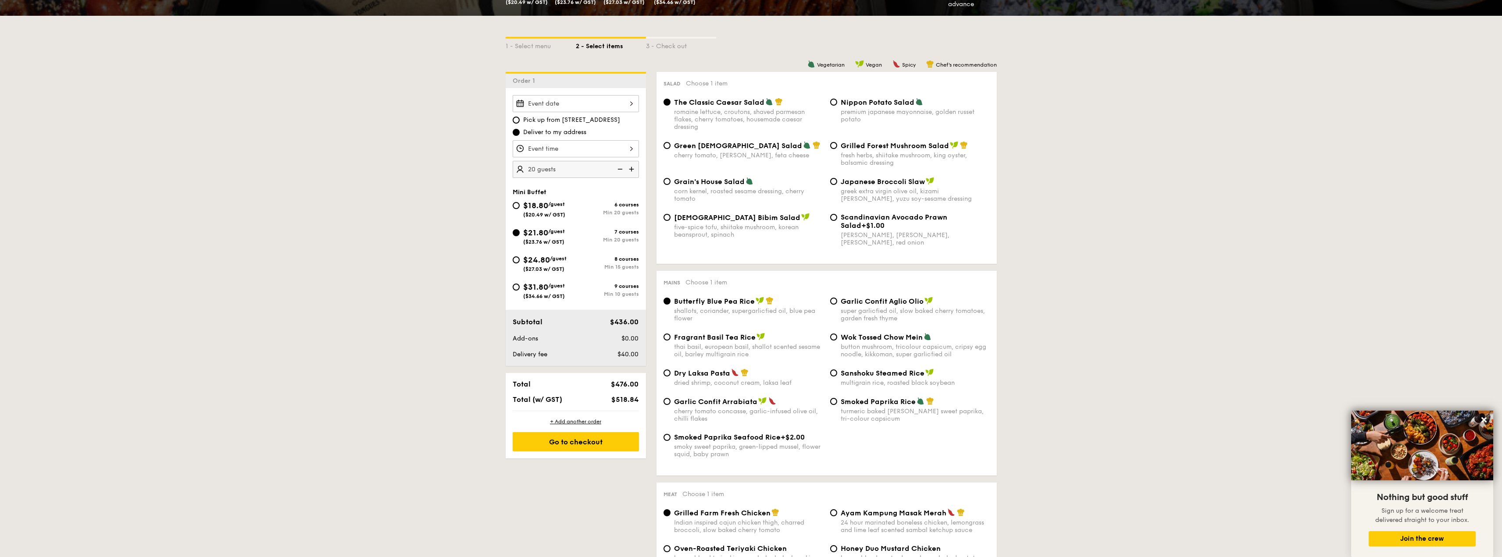
click at [539, 254] on div "$24.80 /guest ($27.03 w/ GST)" at bounding box center [544, 263] width 43 height 18
click at [520, 257] on input "$24.80 /guest ($27.03 w/ GST) 8 courses Min 15 guests" at bounding box center [516, 260] width 7 height 7
radio input "true"
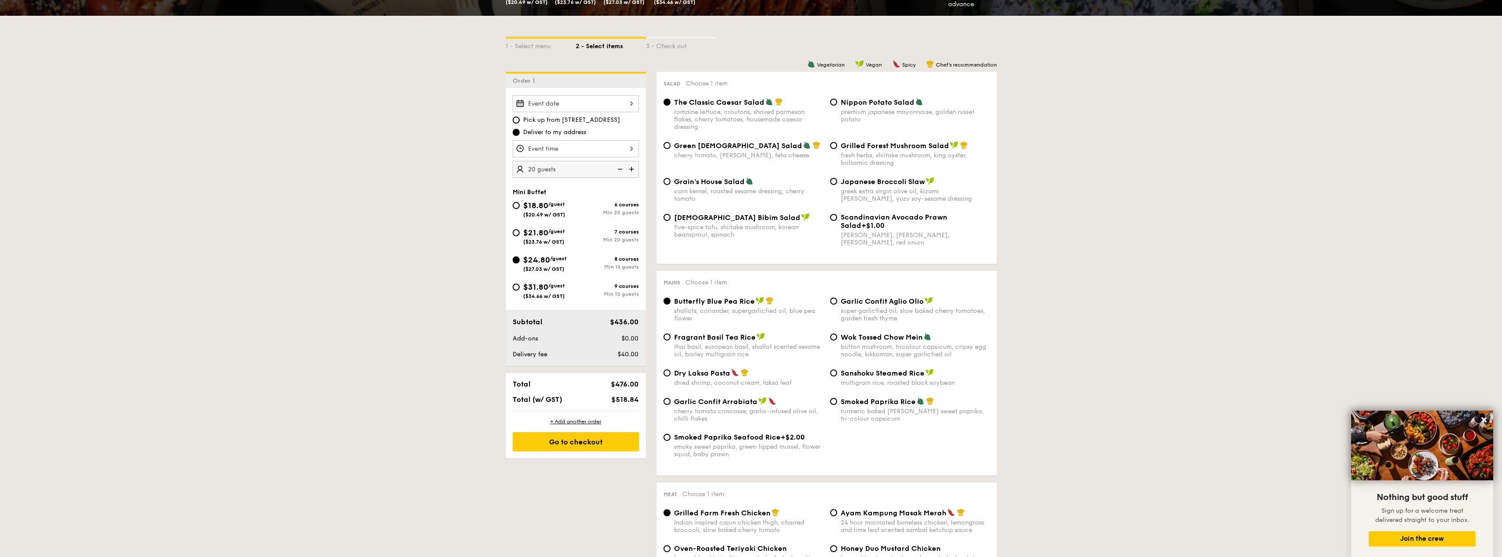
radio input "true"
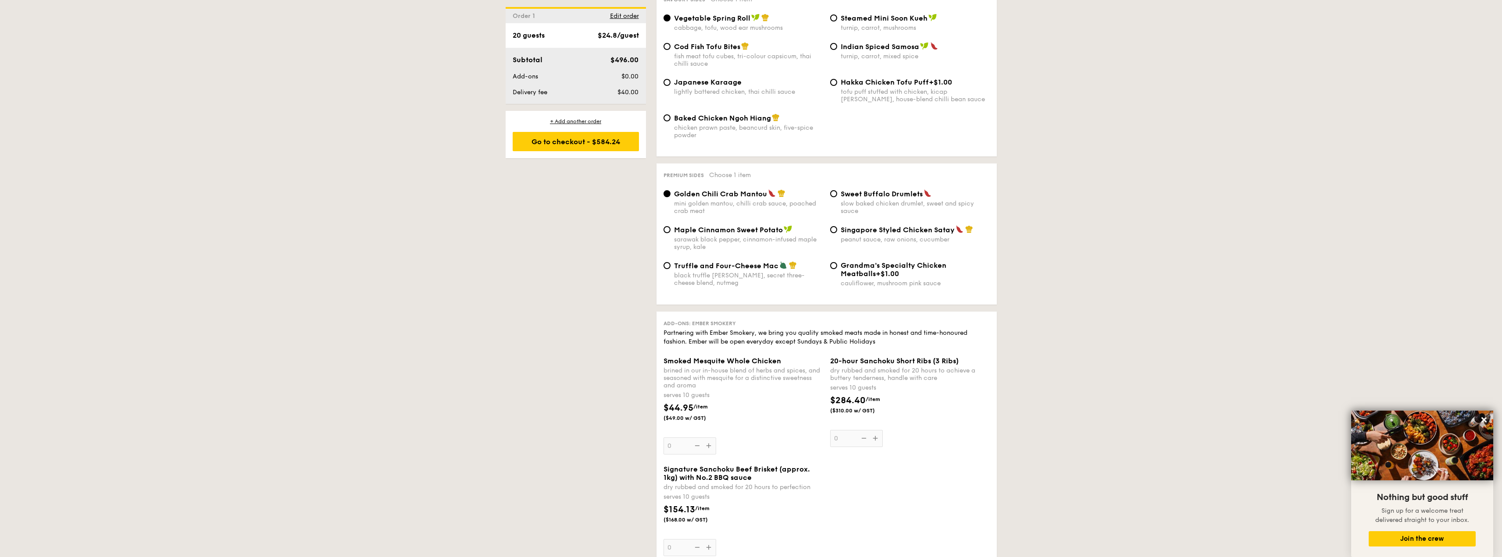
scroll to position [1535, 0]
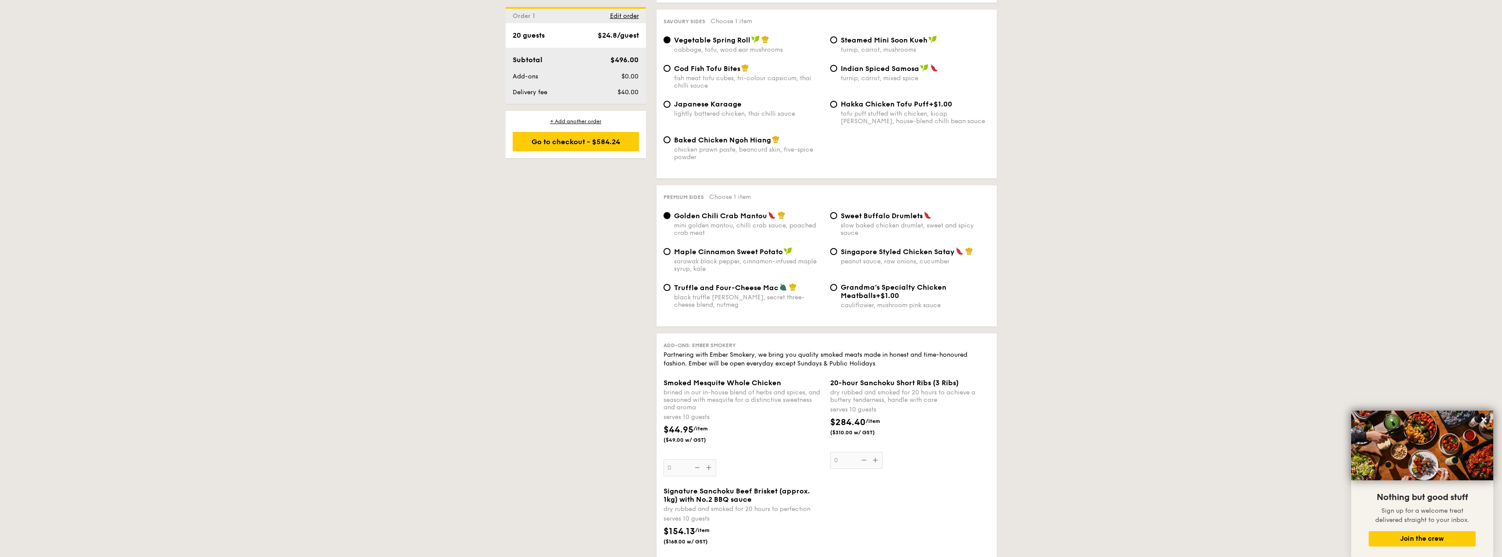
click at [869, 212] on span "Sweet Buffalo Drumlets" at bounding box center [882, 216] width 82 height 8
click at [837, 212] on input "Sweet Buffalo Drumlets slow baked chicken drumlet, sweet and spicy sauce" at bounding box center [833, 215] width 7 height 7
radio input "true"
click at [740, 211] on div "Golden Chili Crab Mantou mini golden mantou, chilli crab sauce, poached crab me…" at bounding box center [748, 223] width 149 height 25
click at [671, 212] on input "Golden Chili Crab Mantou mini golden mantou, chilli crab sauce, poached crab me…" at bounding box center [667, 215] width 7 height 7
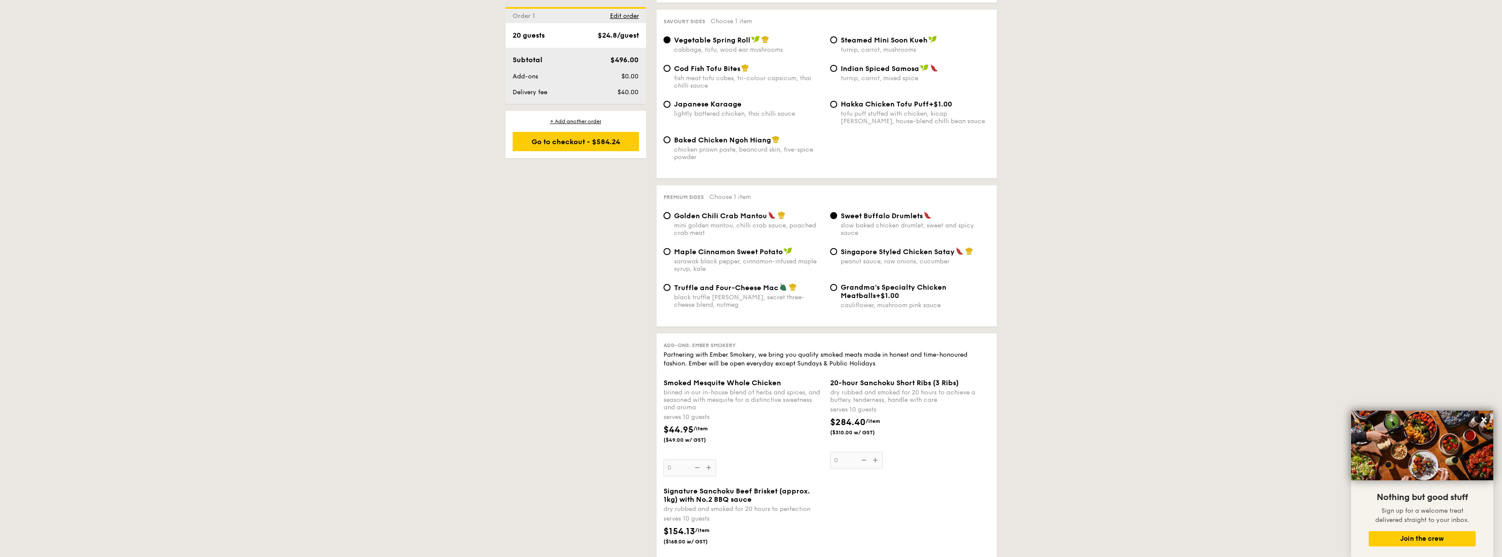
radio input "true"
click at [889, 248] on span "Singapore Styled Chicken Satay" at bounding box center [898, 252] width 114 height 8
click at [837, 248] on input "Singapore Styled Chicken Satay peanut sauce, raw onions, cucumber" at bounding box center [833, 251] width 7 height 7
radio input "true"
click at [736, 294] on div "black truffle pate, brie, secret three-cheese blend, nutmeg" at bounding box center [748, 301] width 149 height 15
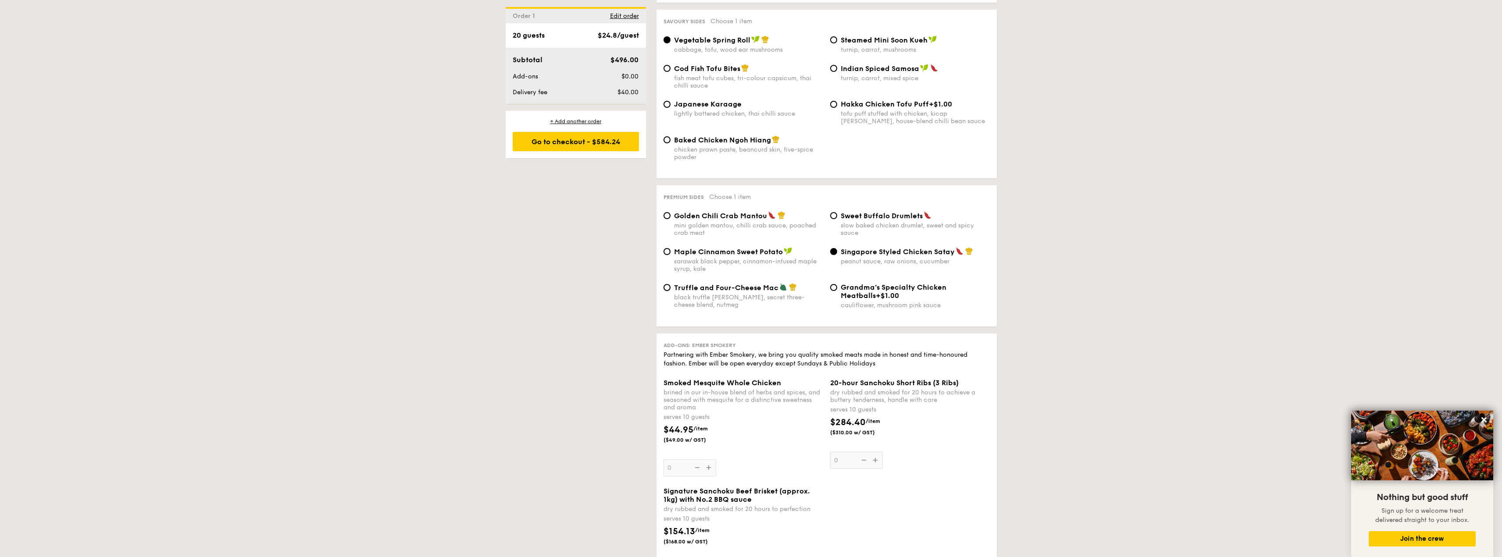
click at [671, 284] on input "Truffle and Four-Cheese Mac black truffle pate, brie, secret three-cheese blend…" at bounding box center [667, 287] width 7 height 7
radio input "true"
drag, startPoint x: 675, startPoint y: 273, endPoint x: 775, endPoint y: 275, distance: 100.5
click at [775, 284] on span "Truffle and Four-Cheese Mac" at bounding box center [726, 288] width 104 height 8
copy span "Truffle and Four-Cheese Mac"
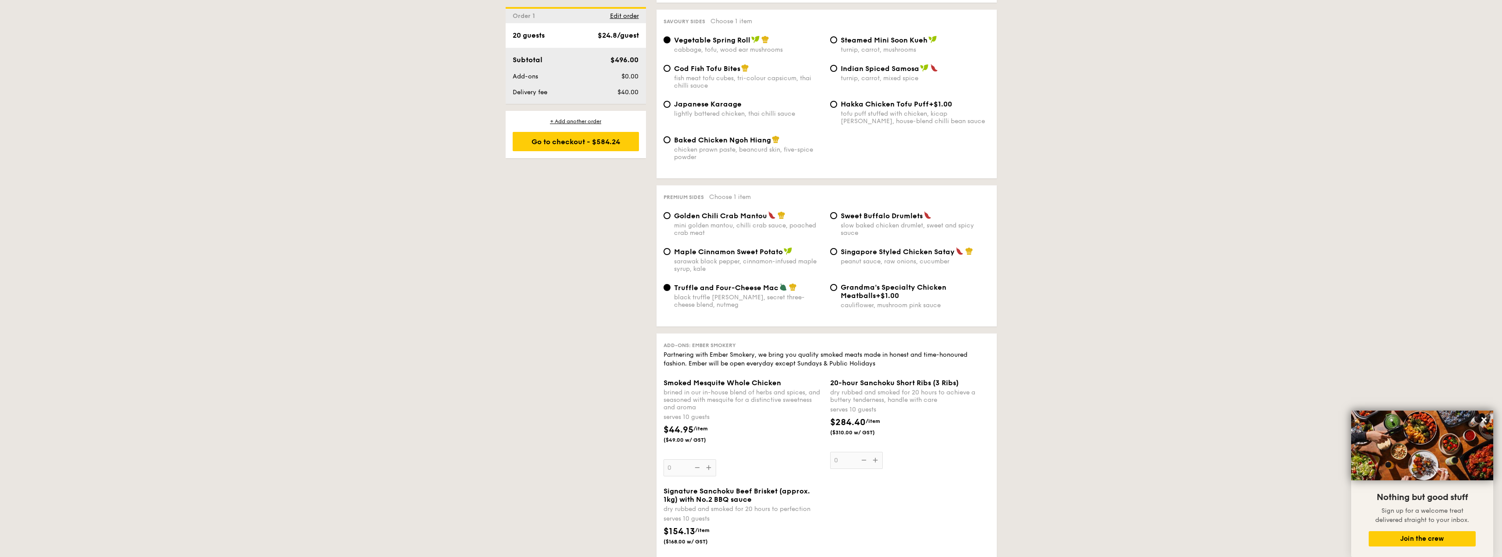
click at [1153, 275] on div "1 - Select menu 2 - Select items 3 - Check out Order 1 Pick up from 5 Burn Road…" at bounding box center [751, 3] width 1502 height 2694
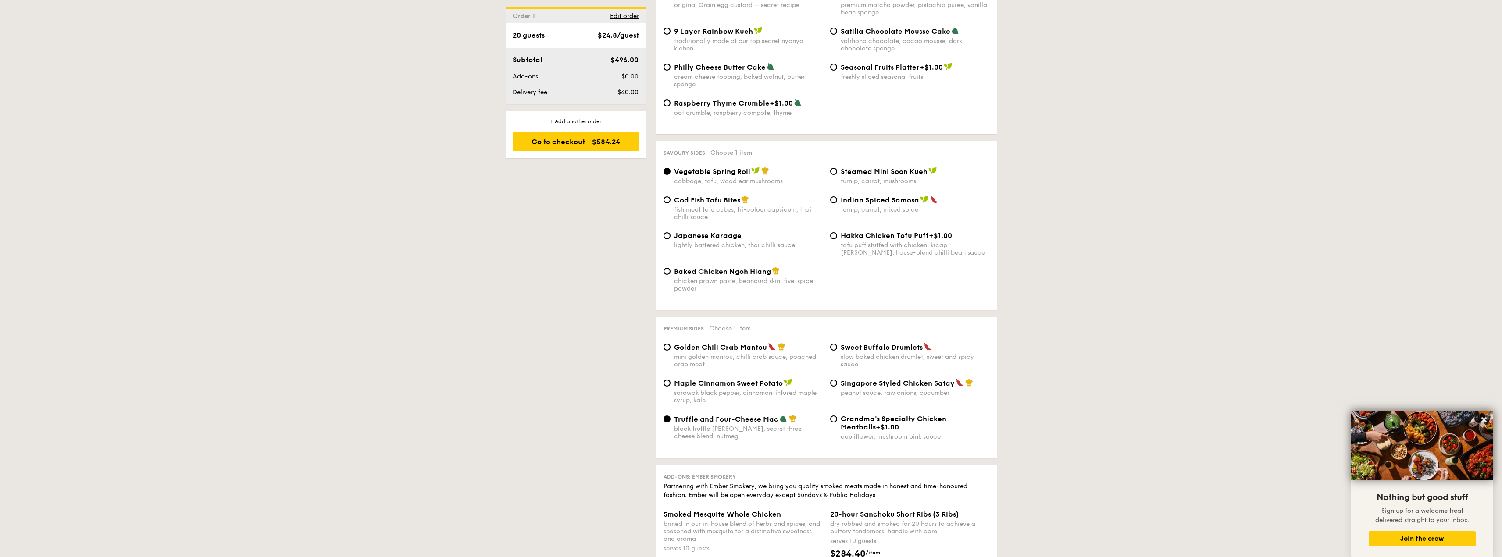
click at [751, 343] on span "Golden Chili Crab Mantou" at bounding box center [720, 347] width 93 height 8
click at [671, 344] on input "Golden Chili Crab Mantou mini golden mantou, chilli crab sauce, poached crab me…" at bounding box center [667, 347] width 7 height 7
radio input "true"
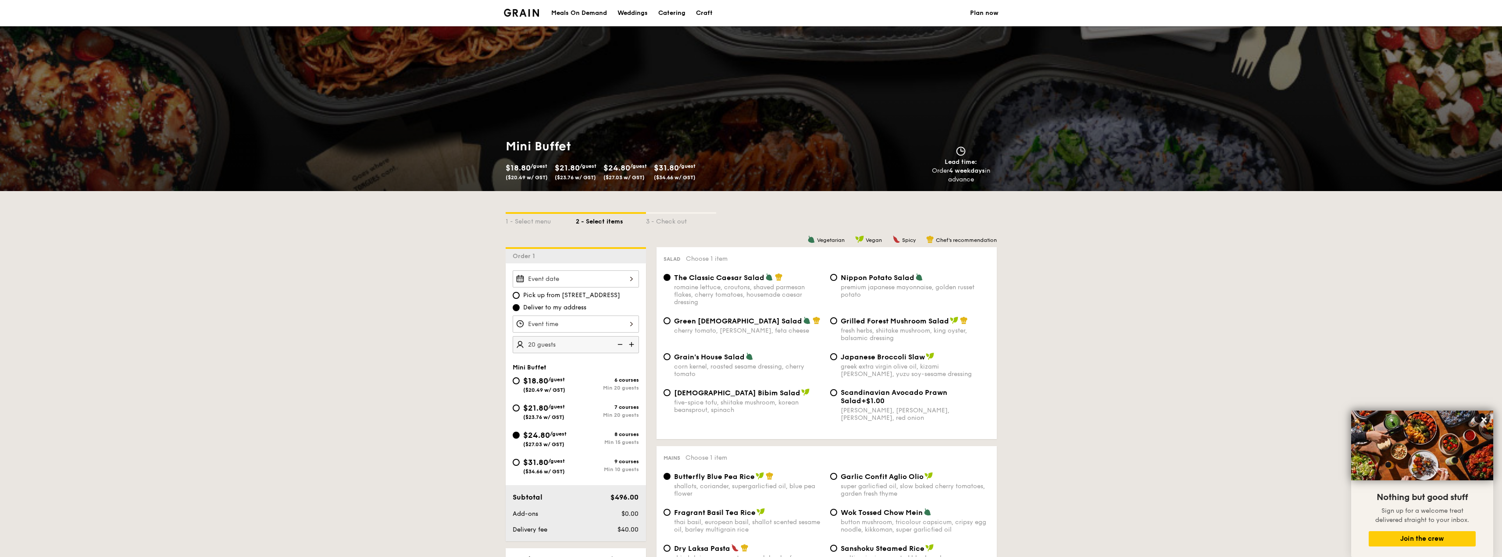
scroll to position [219, 0]
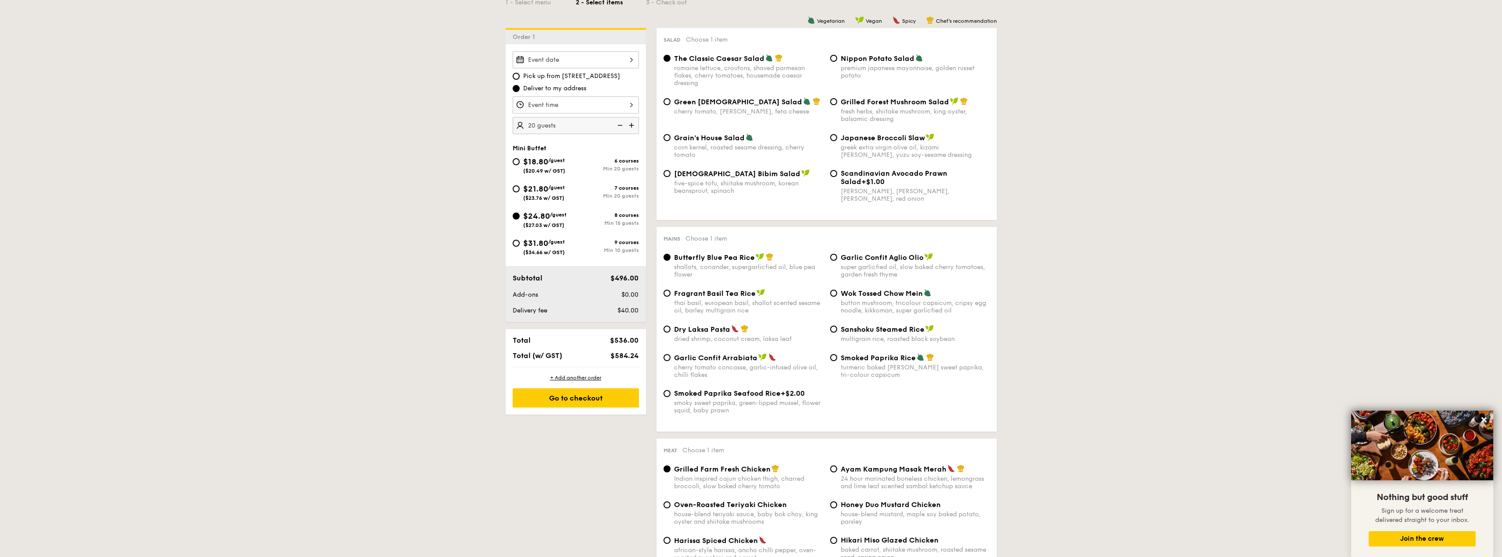
click at [544, 241] on span "$31.80" at bounding box center [535, 244] width 25 height 10
click at [520, 241] on input "$31.80 /guest ($34.66 w/ GST) 9 courses Min 10 guests" at bounding box center [516, 243] width 7 height 7
radio input "true"
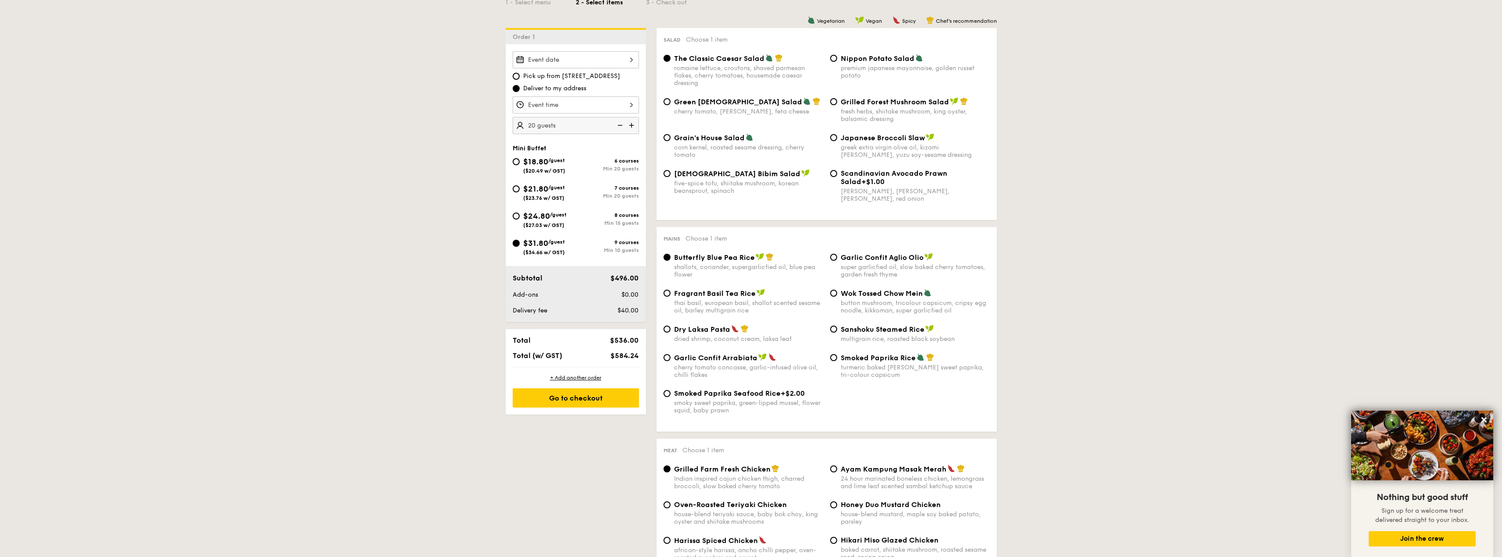
radio input "true"
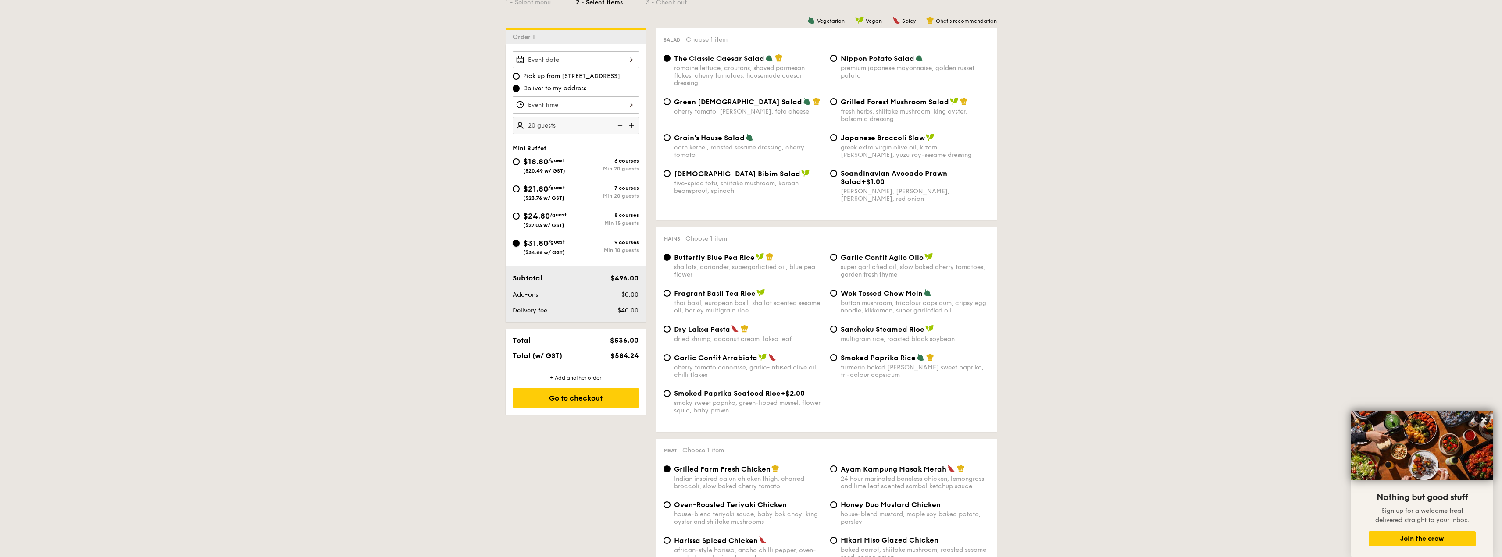
radio input "true"
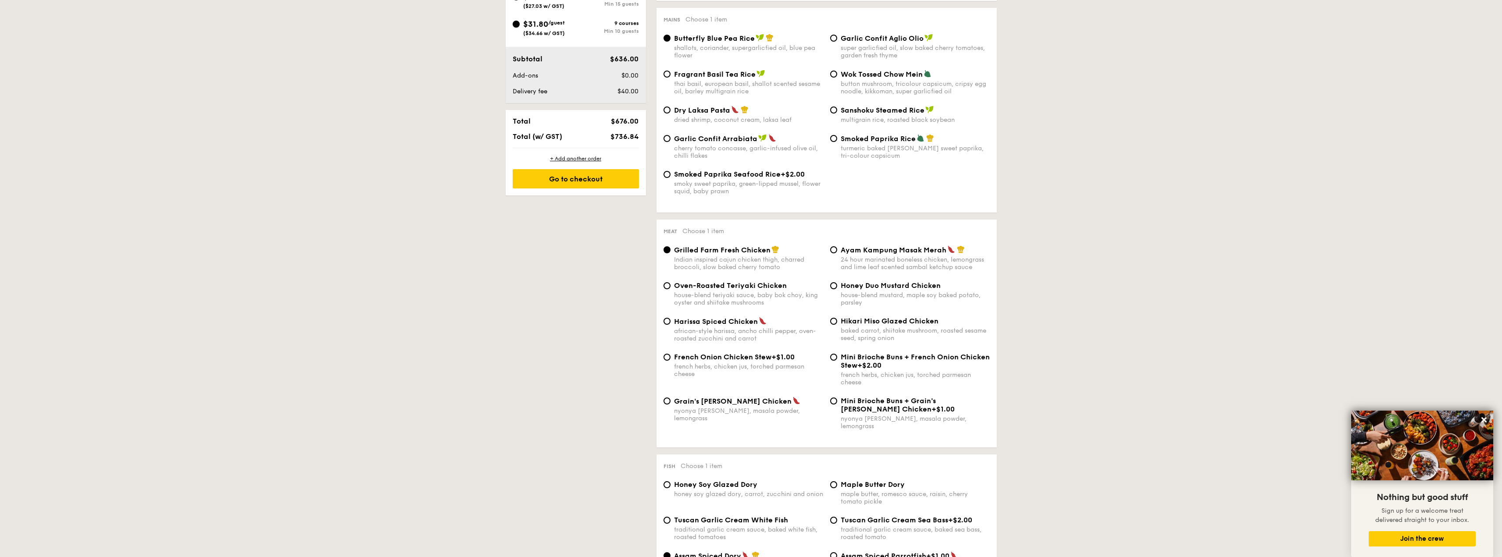
scroll to position [175, 0]
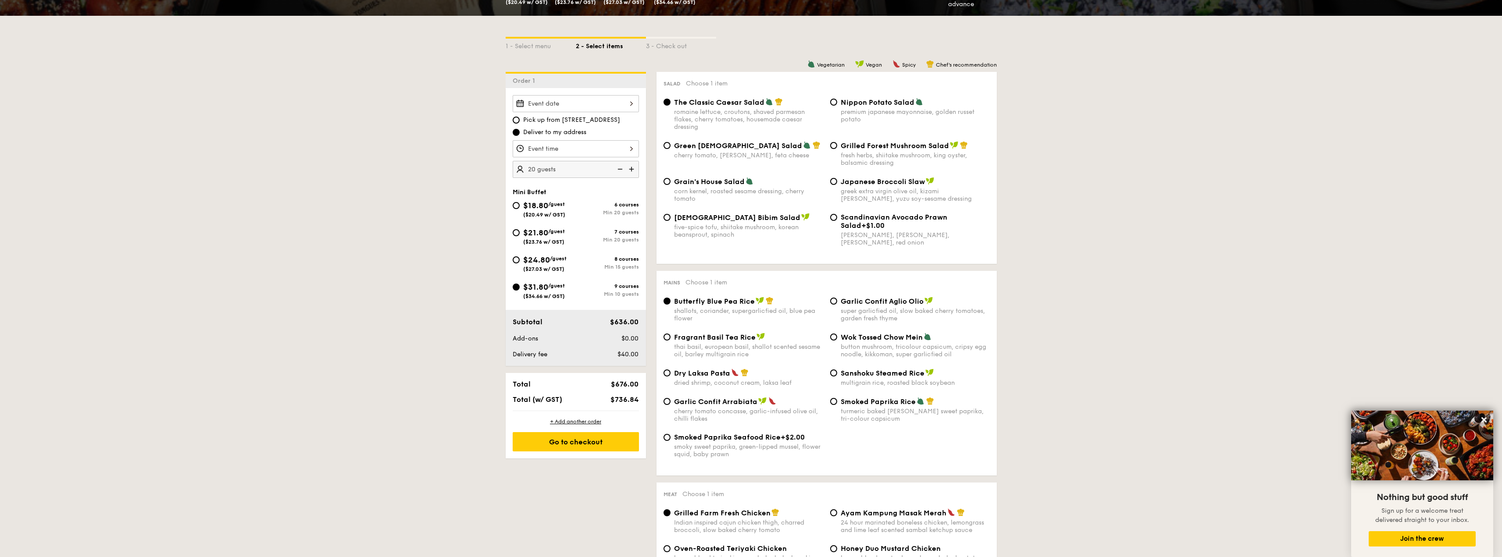
click at [564, 261] on span "/guest" at bounding box center [558, 259] width 17 height 6
click at [520, 261] on input "$24.80 /guest ($27.03 w/ GST) 8 courses Min 15 guests" at bounding box center [516, 260] width 7 height 7
radio input "true"
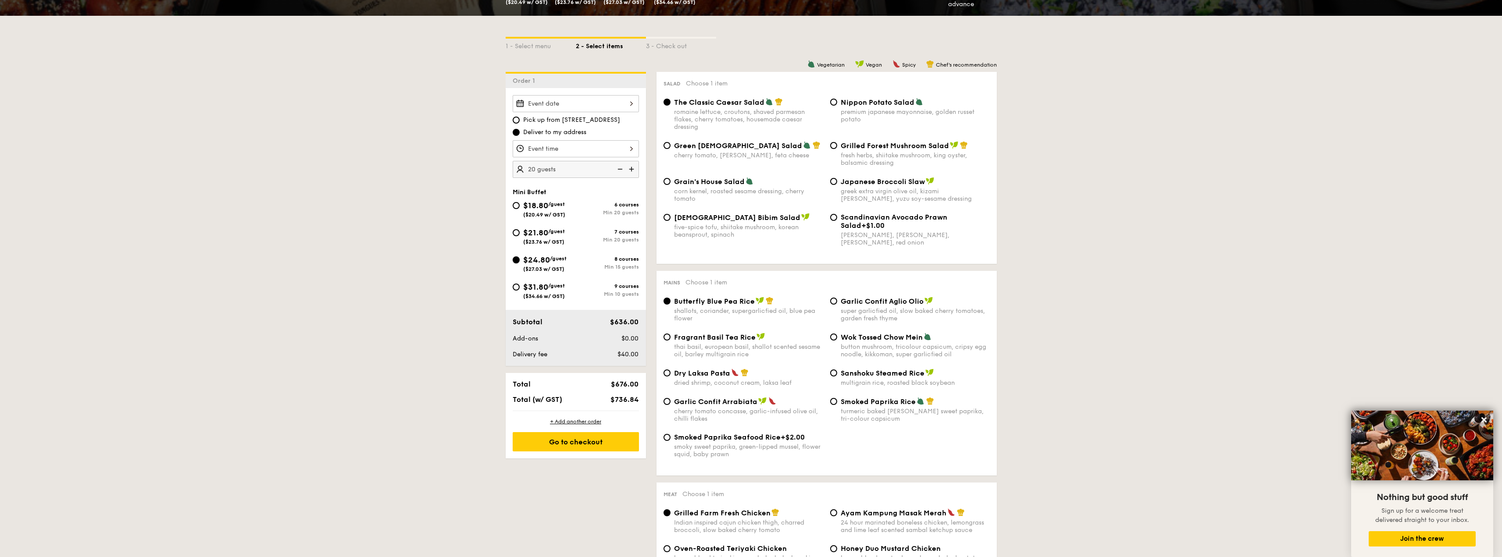
radio input "true"
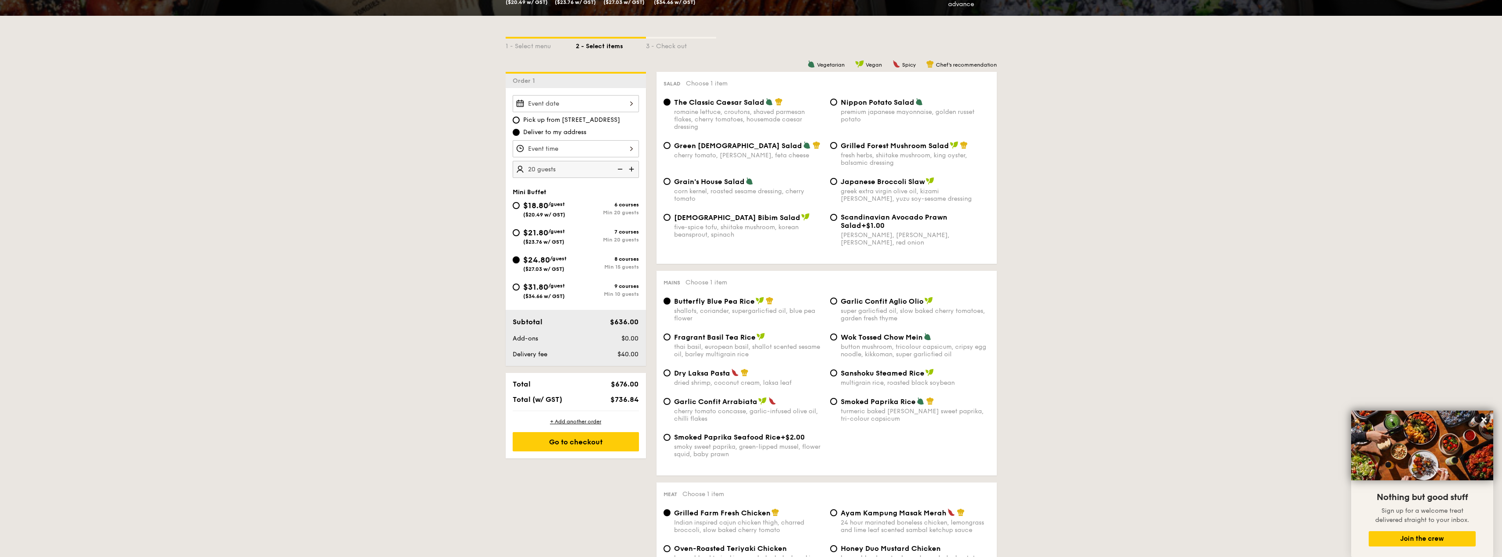
radio input "true"
click at [569, 235] on div "$21.80 /guest ($23.76 w/ GST)" at bounding box center [544, 236] width 63 height 18
click at [520, 235] on input "$21.80 /guest ($23.76 w/ GST) 7 courses Min 20 guests" at bounding box center [516, 232] width 7 height 7
radio input "true"
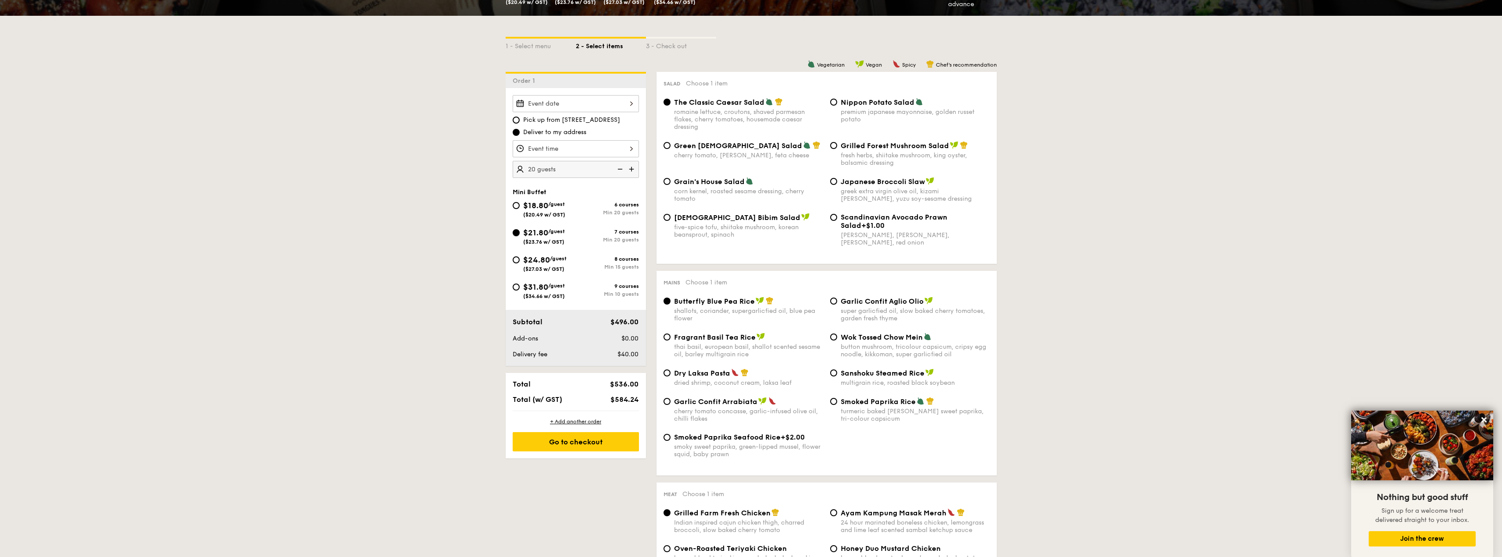
radio input "true"
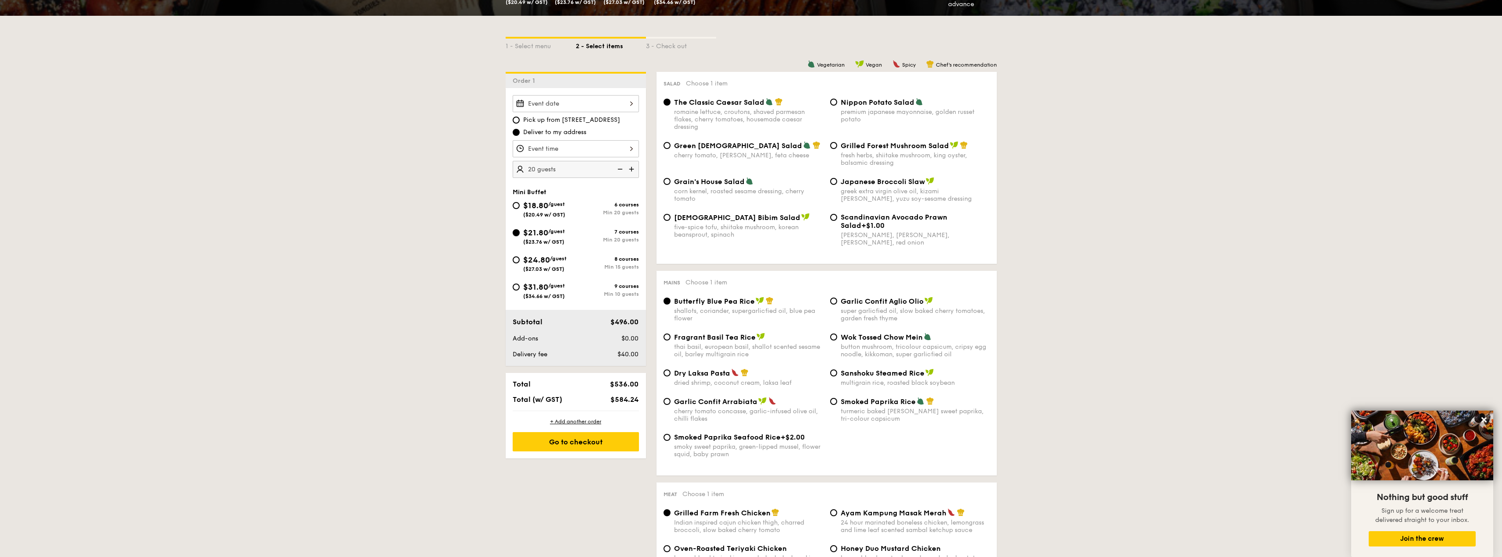
radio input "true"
click at [546, 258] on span "$24.80" at bounding box center [536, 260] width 27 height 10
click at [520, 258] on input "$24.80 /guest ($27.03 w/ GST) 8 courses Min 15 guests" at bounding box center [516, 260] width 7 height 7
radio input "true"
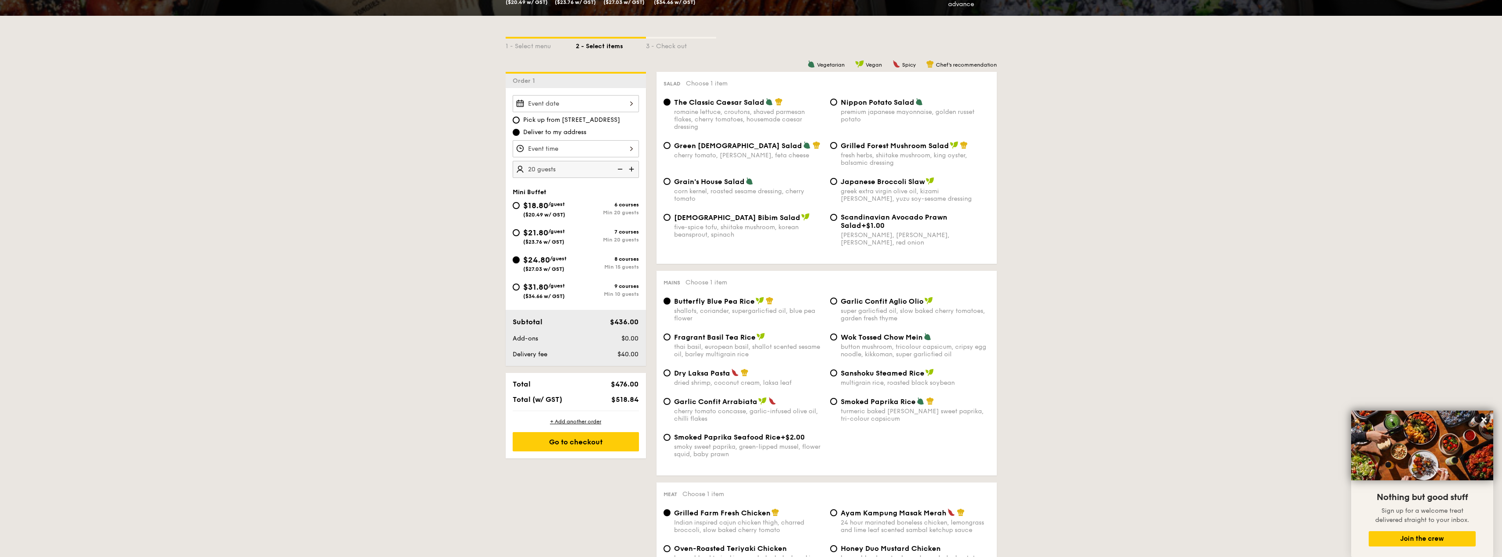
radio input "true"
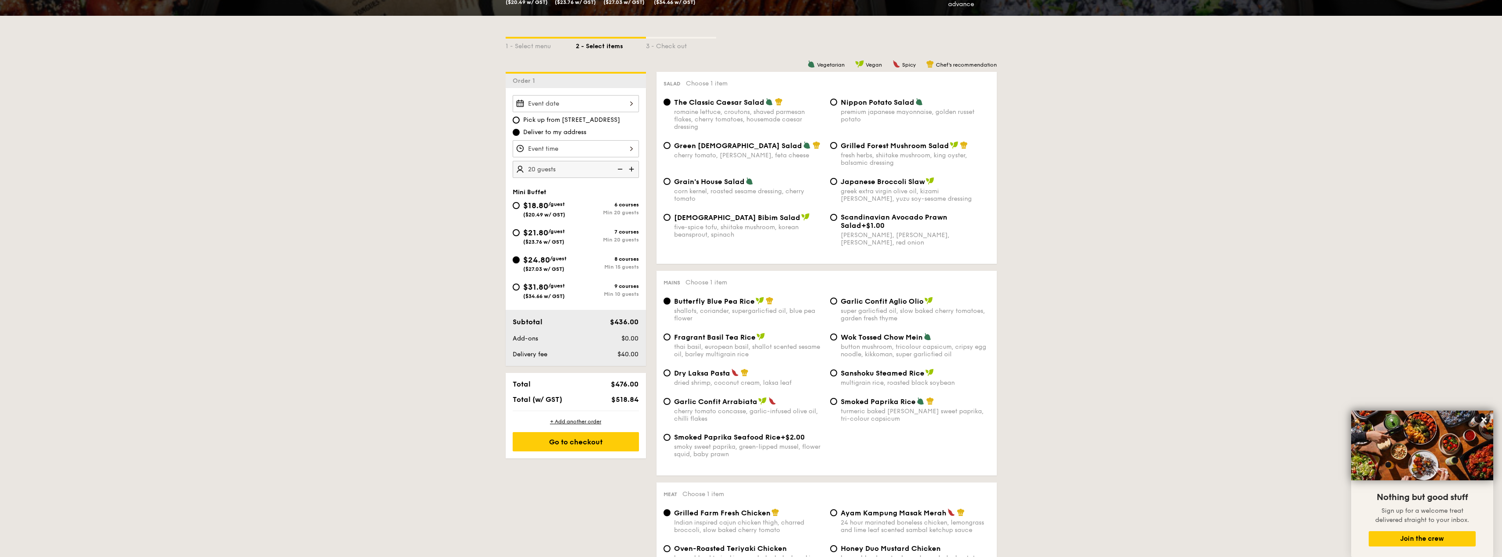
radio input "true"
click at [535, 289] on span "$31.80" at bounding box center [535, 287] width 25 height 10
click at [520, 289] on input "$31.80 /guest ($34.66 w/ GST) 9 courses Min 10 guests" at bounding box center [516, 287] width 7 height 7
radio input "true"
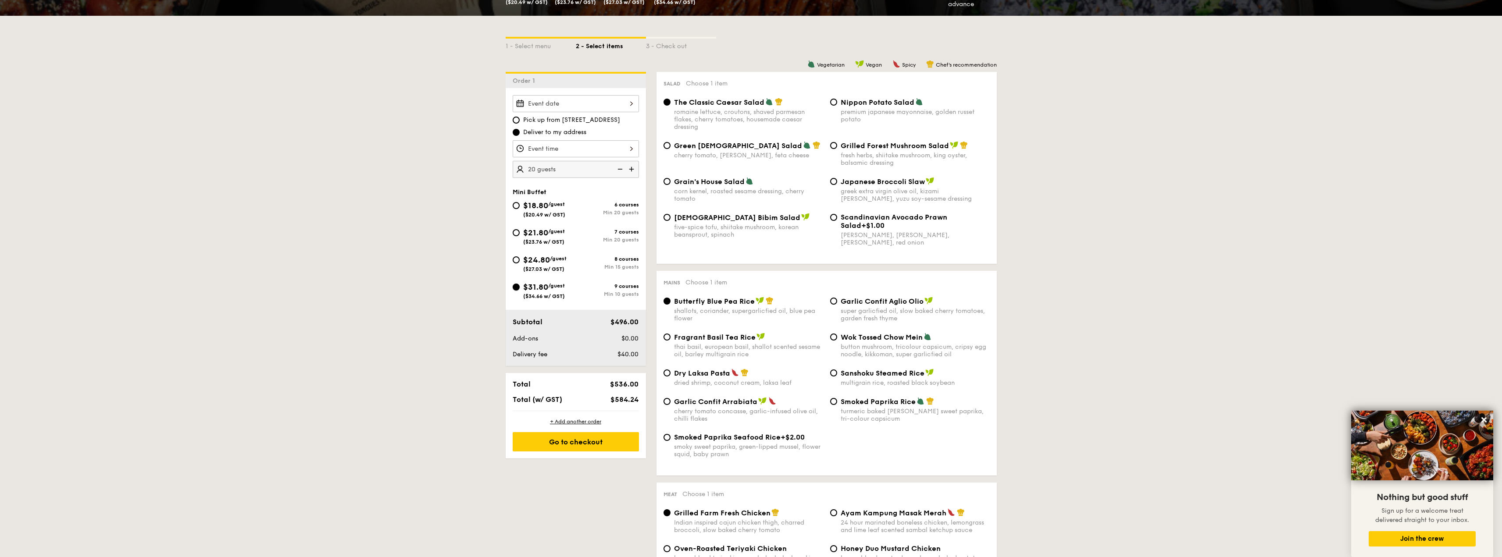
radio input "true"
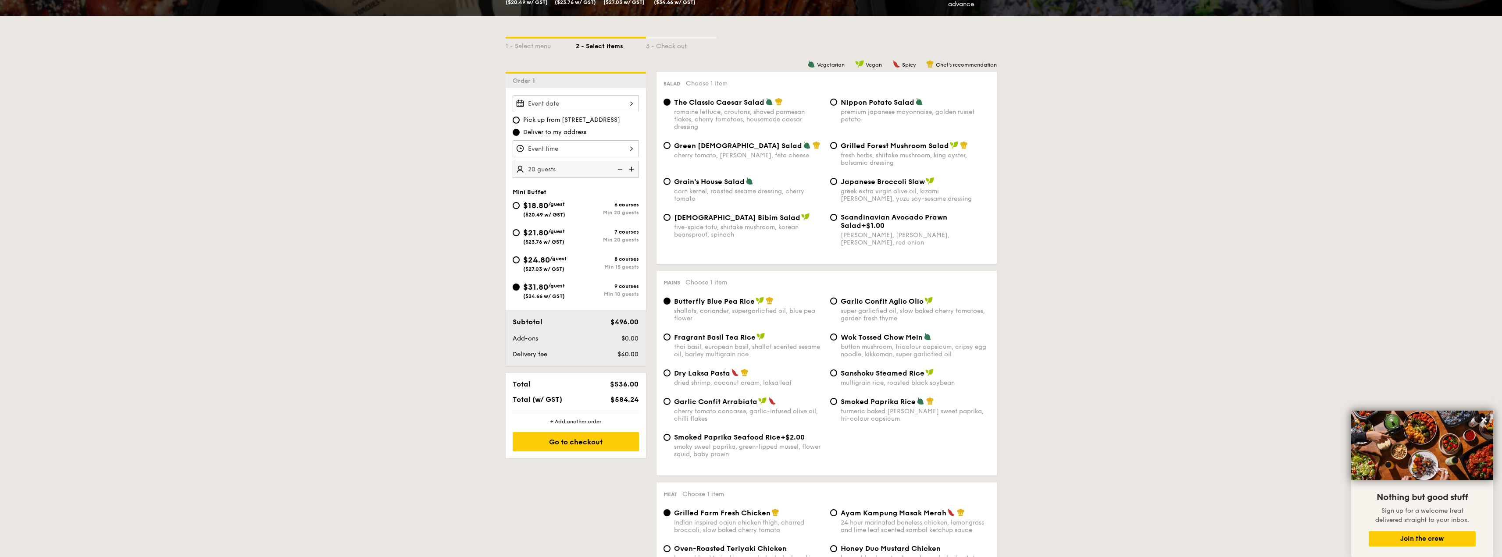
radio input "true"
click at [560, 231] on span "/guest" at bounding box center [556, 232] width 17 height 6
click at [520, 231] on input "$21.80 /guest ($23.76 w/ GST) 7 courses Min 20 guests" at bounding box center [516, 232] width 7 height 7
radio input "true"
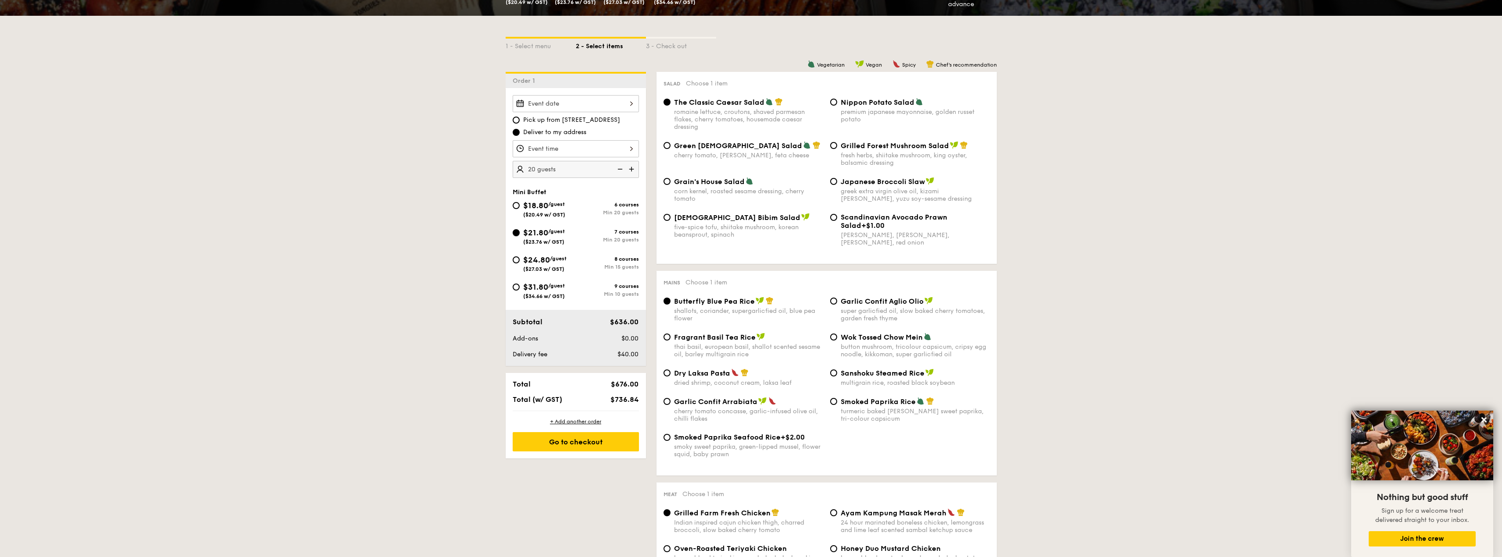
radio input "true"
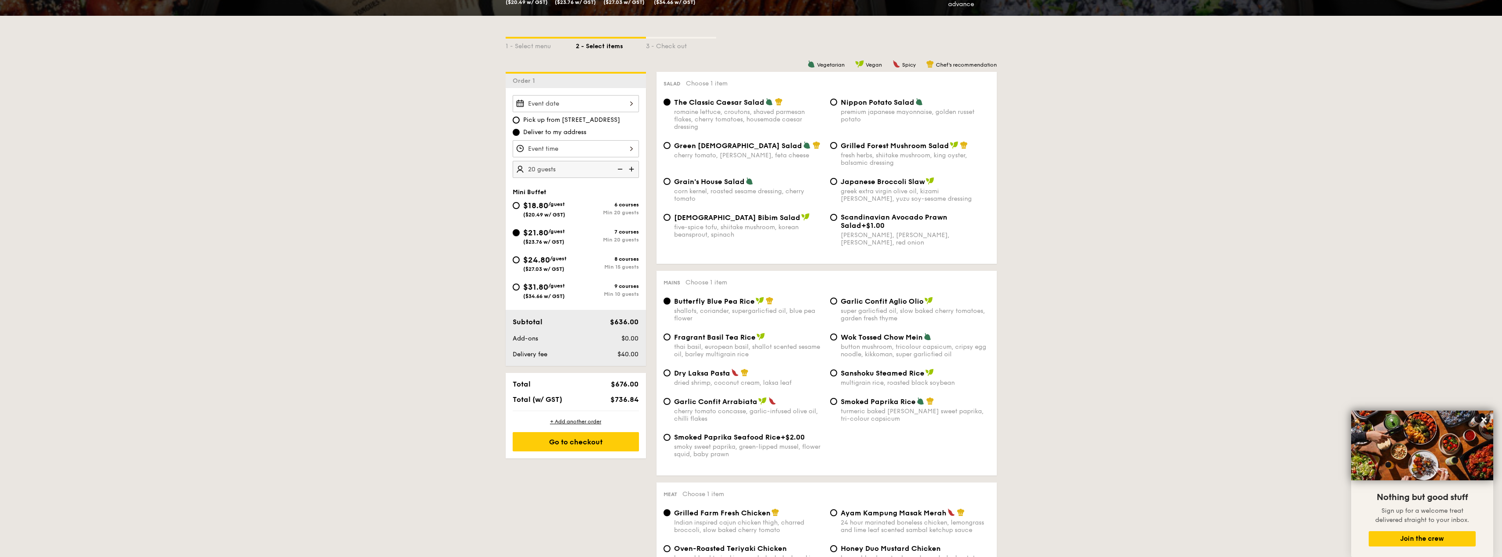
radio input "true"
click at [544, 286] on span "$31.80" at bounding box center [535, 287] width 25 height 10
click at [520, 286] on input "$31.80 /guest ($34.66 w/ GST) 9 courses Min 10 guests" at bounding box center [516, 287] width 7 height 7
radio input "true"
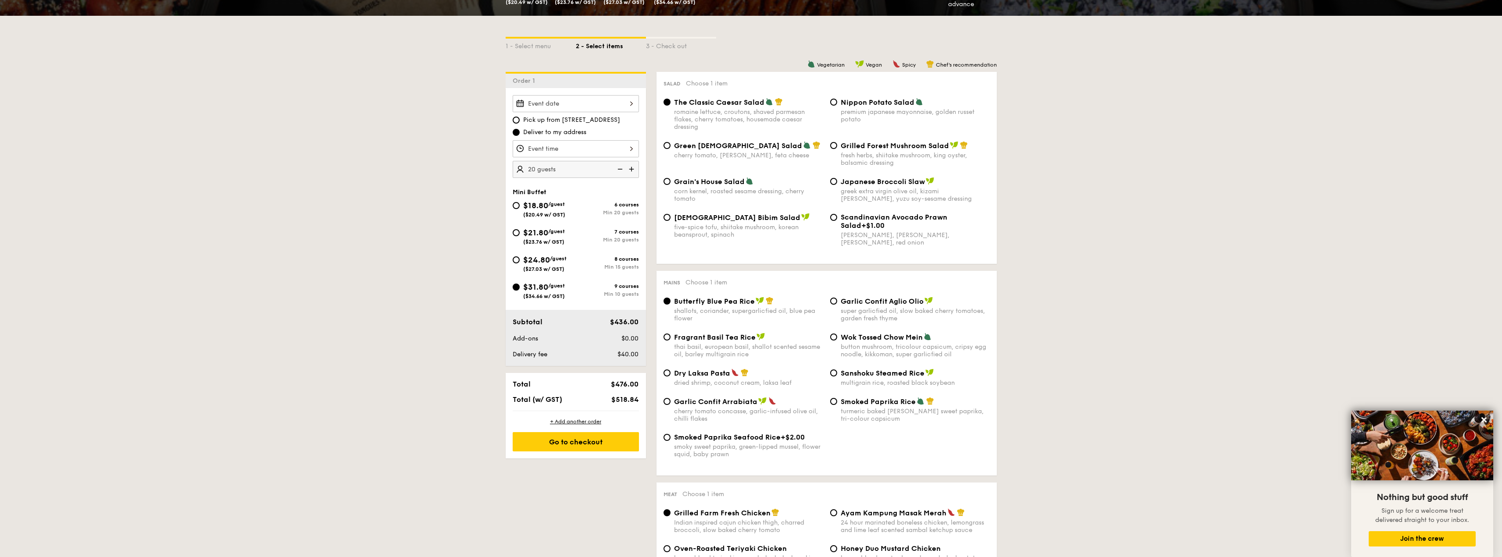
radio input "true"
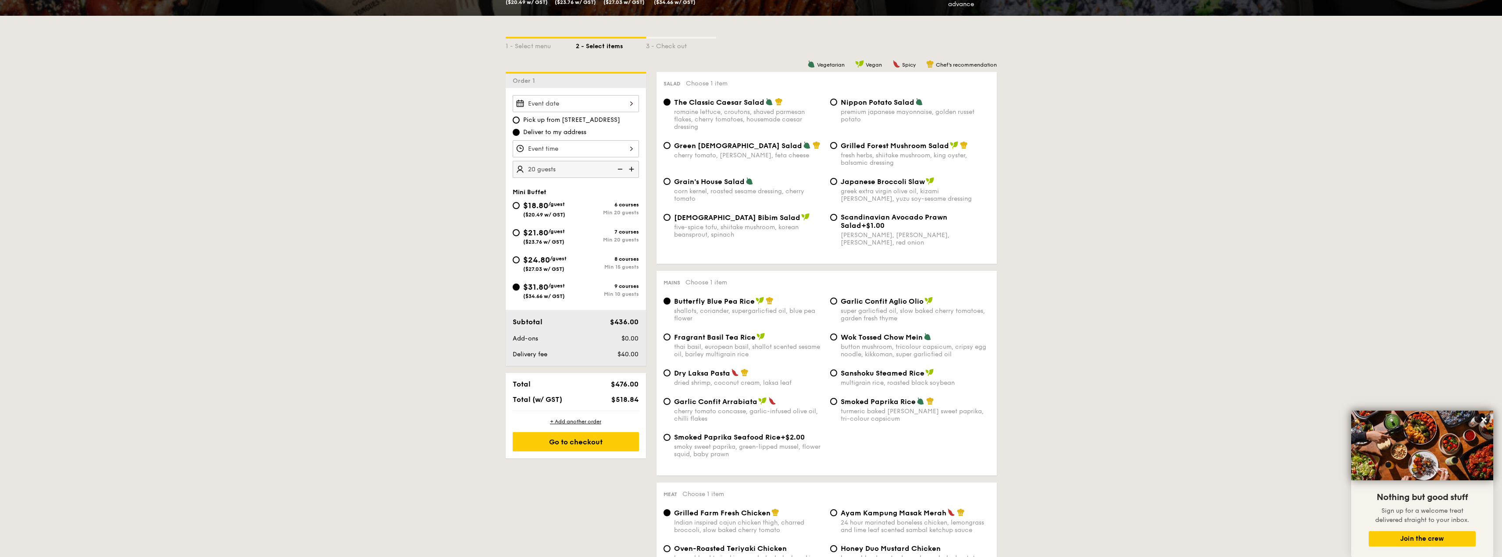
radio input "true"
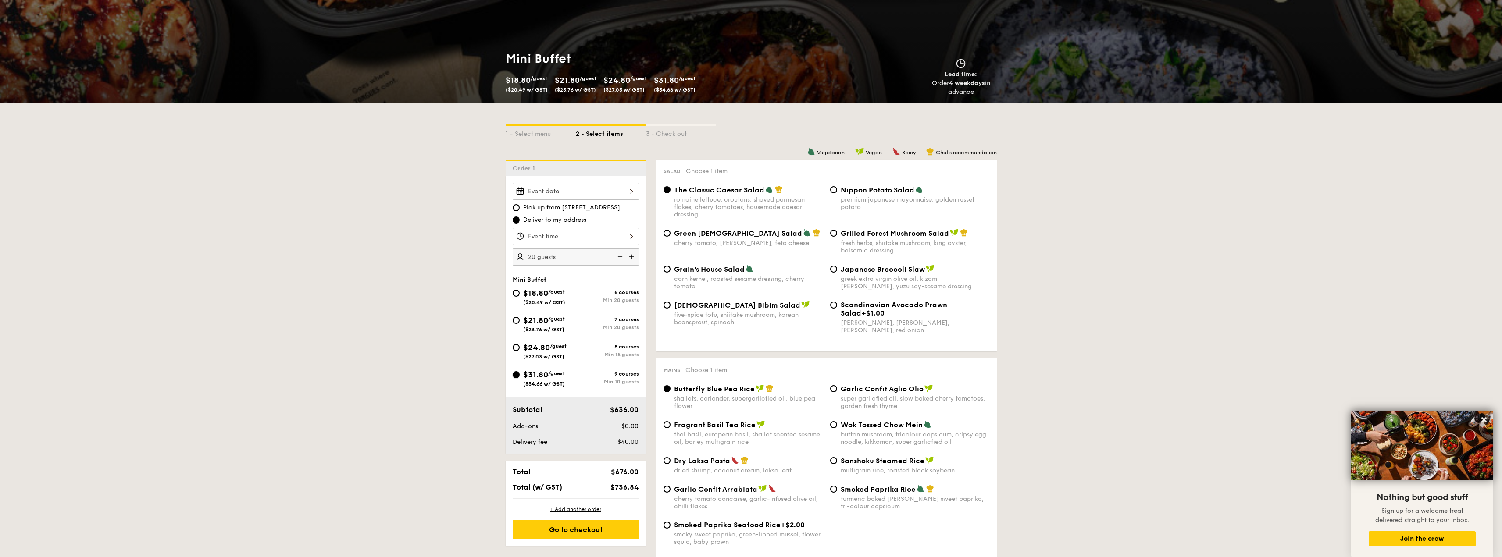
scroll to position [0, 0]
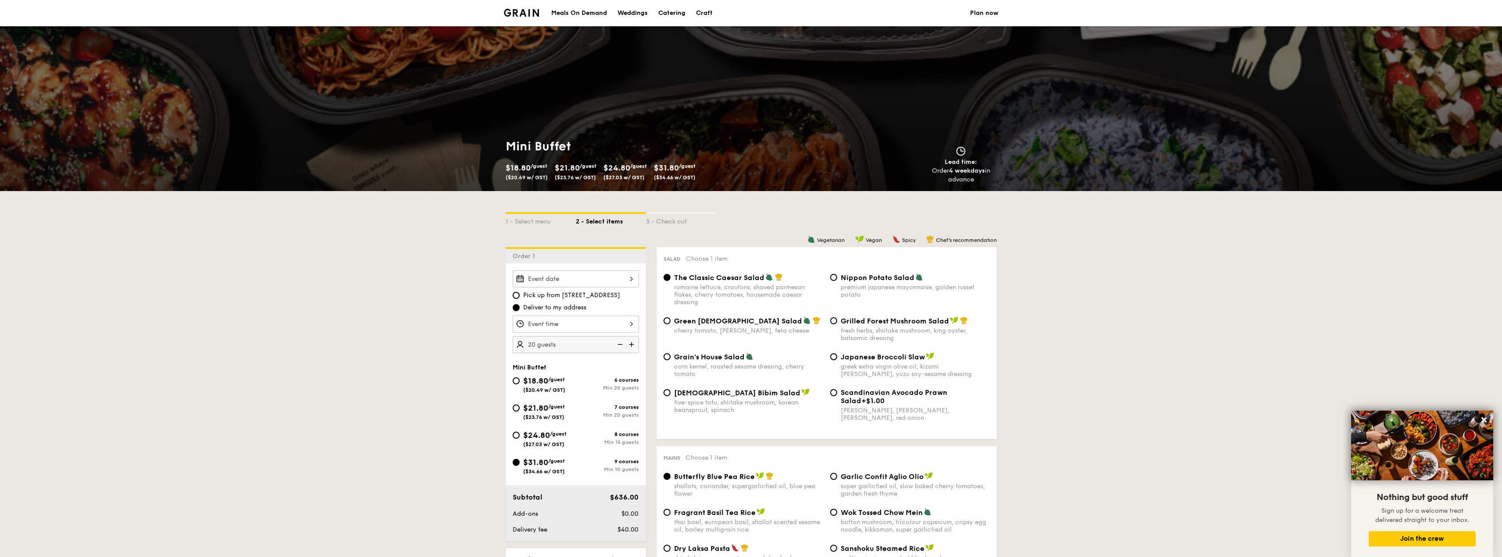
click at [632, 15] on div "Weddings" at bounding box center [633, 13] width 30 height 26
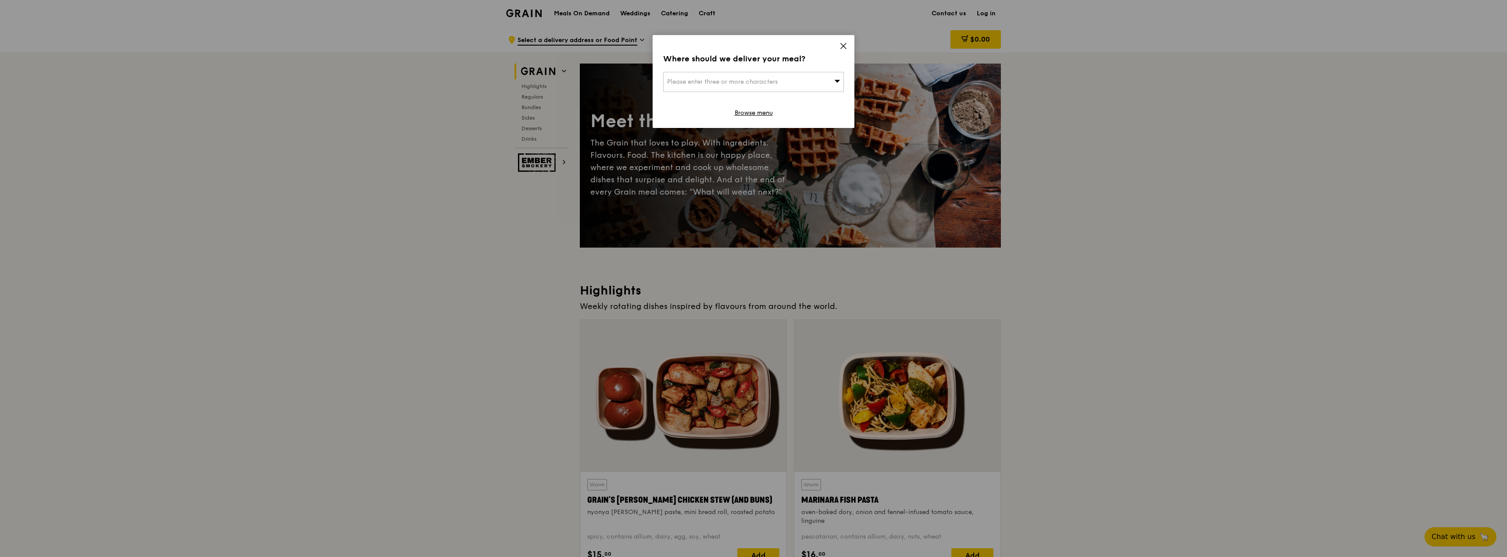
click at [842, 46] on icon at bounding box center [843, 46] width 8 height 8
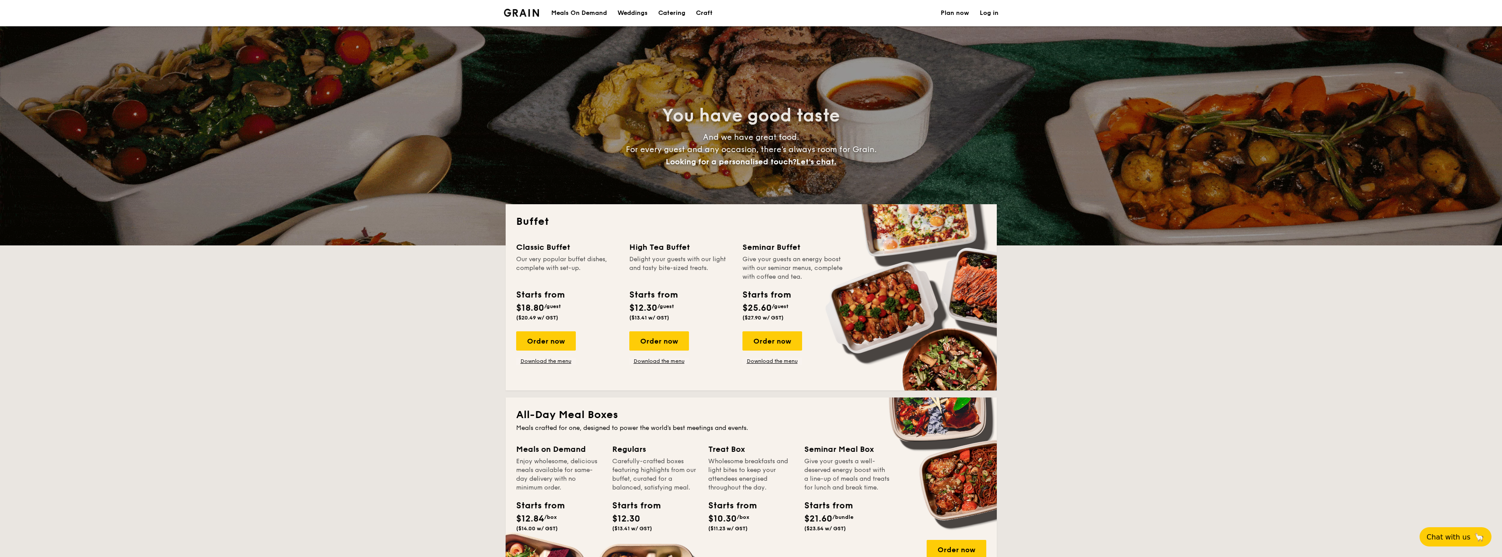
select select
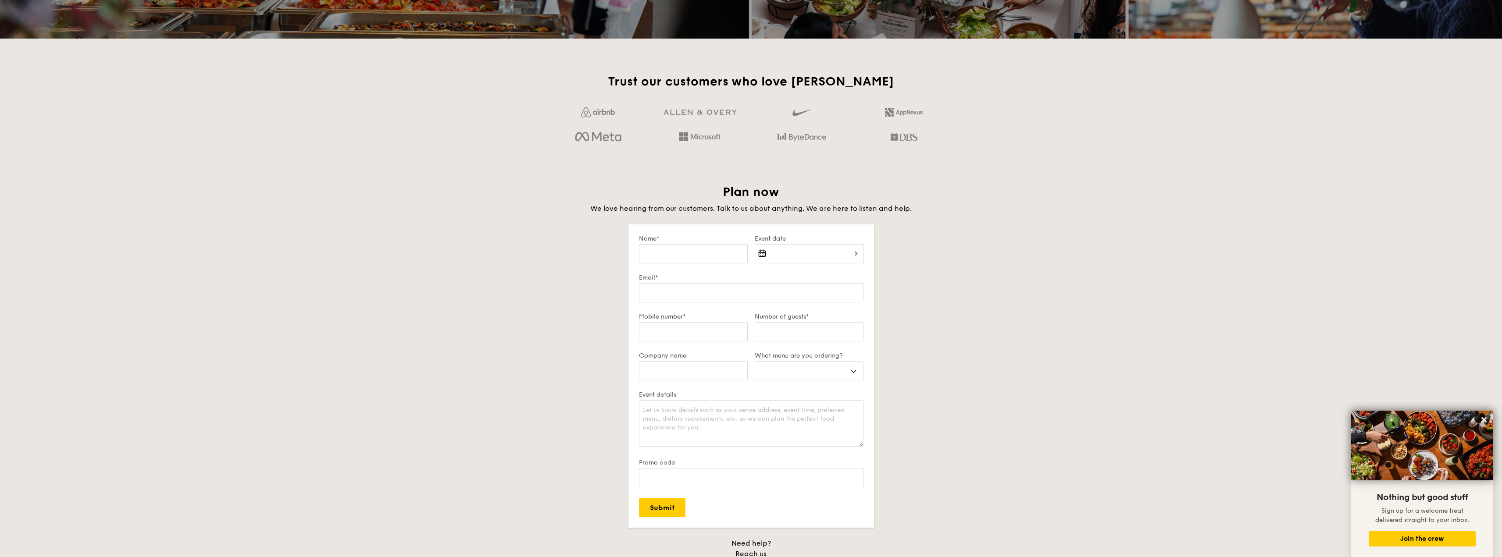
scroll to position [1447, 0]
